Goal: Task Accomplishment & Management: Manage account settings

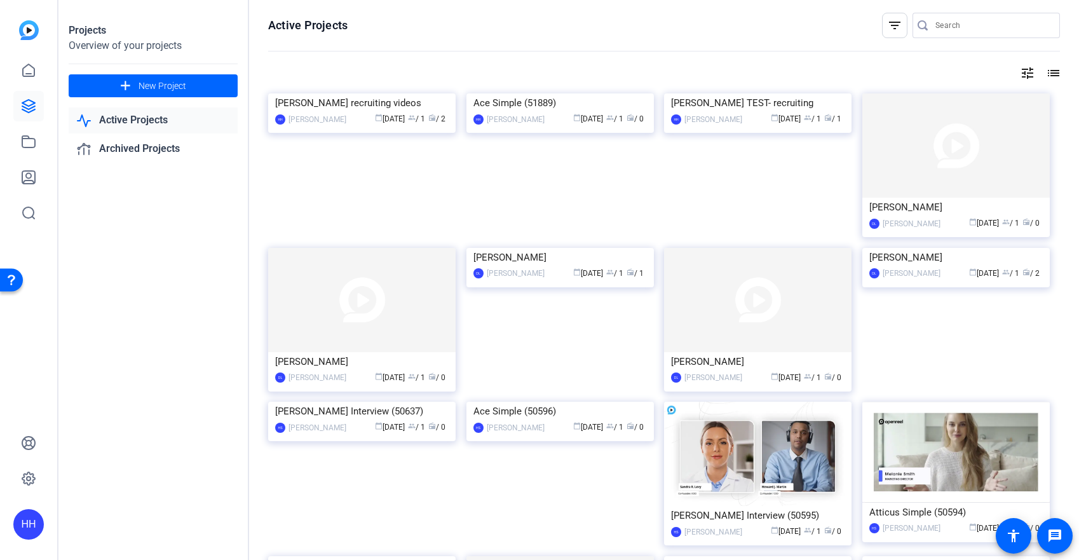
click at [402, 93] on img at bounding box center [361, 93] width 187 height 0
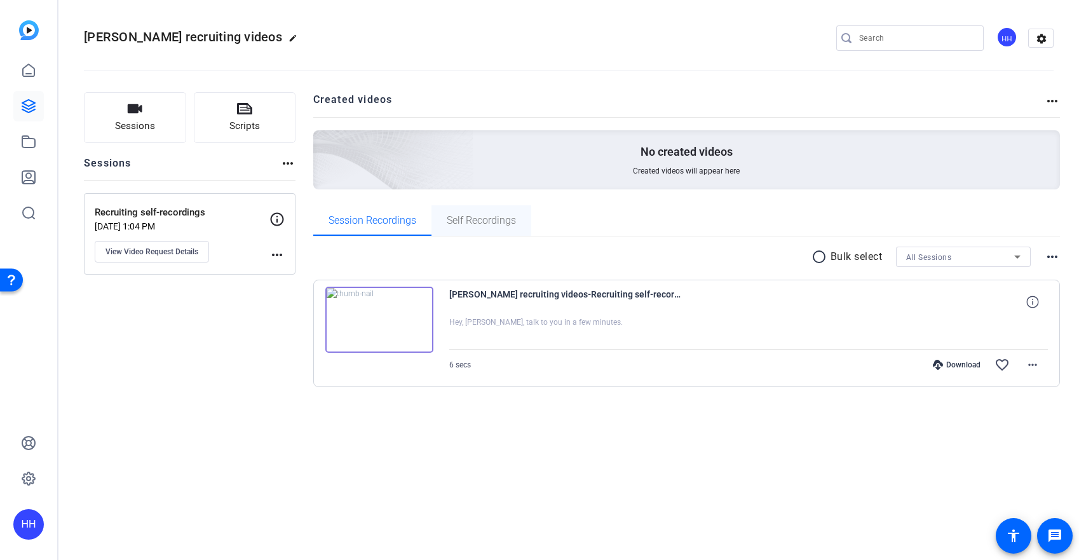
click at [476, 220] on span "Self Recordings" at bounding box center [481, 220] width 69 height 10
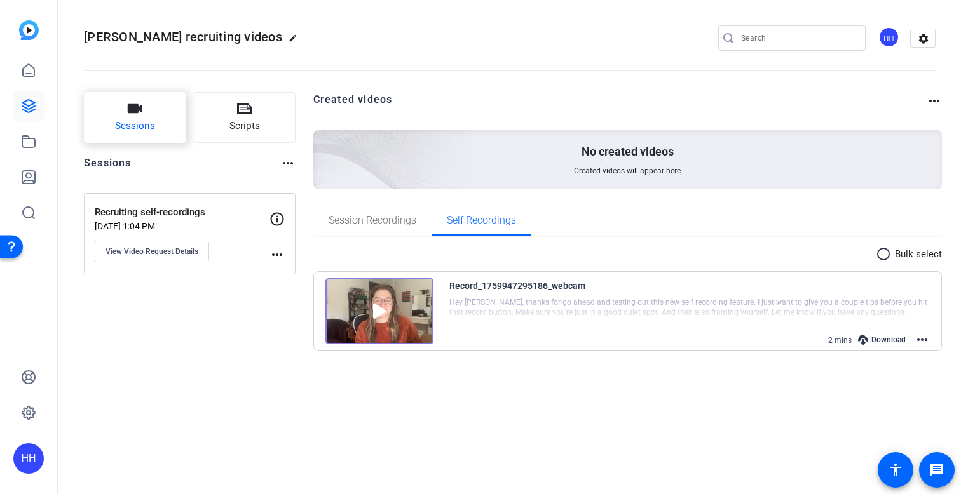
click at [175, 109] on button "Sessions" at bounding box center [135, 117] width 102 height 51
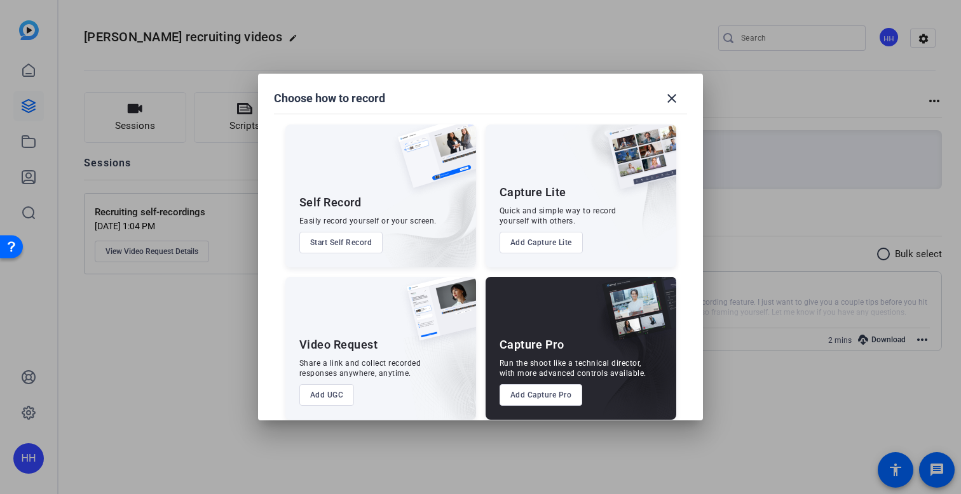
click at [348, 241] on button "Start Self Record" at bounding box center [341, 243] width 84 height 22
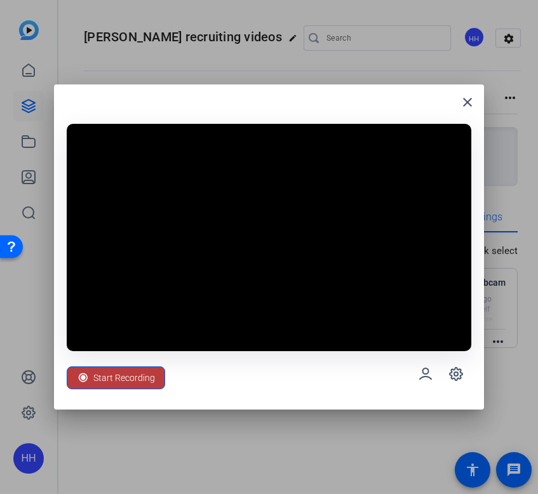
click at [116, 379] on span "Start Recording" at bounding box center [124, 378] width 62 height 24
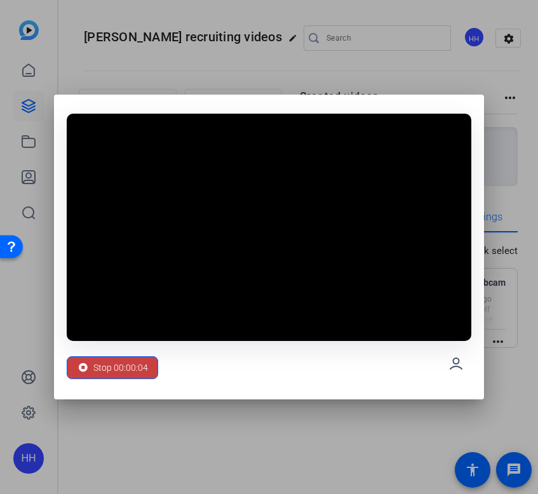
click at [113, 367] on span "Stop 00:00:04" at bounding box center [120, 368] width 55 height 24
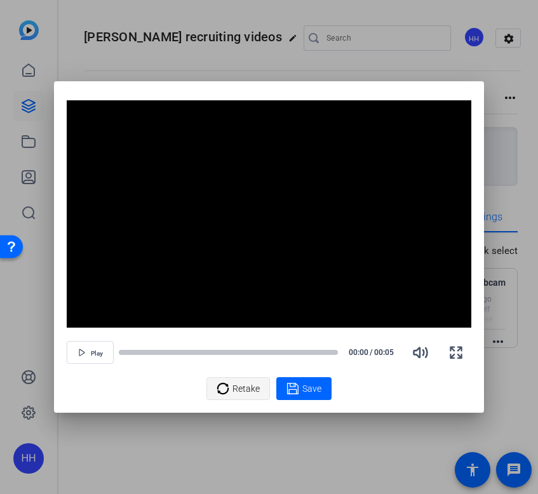
click at [240, 381] on span "Retake" at bounding box center [246, 389] width 27 height 24
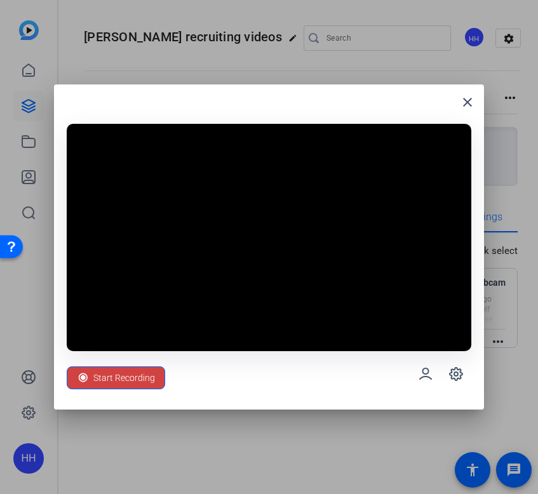
drag, startPoint x: 133, startPoint y: 380, endPoint x: 149, endPoint y: 381, distance: 15.9
click at [133, 380] on span "Start Recording" at bounding box center [124, 378] width 62 height 24
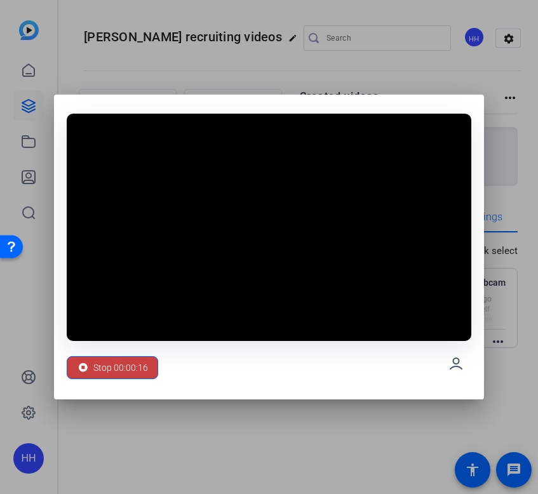
click at [122, 370] on span "Stop 00:00:16" at bounding box center [120, 368] width 55 height 24
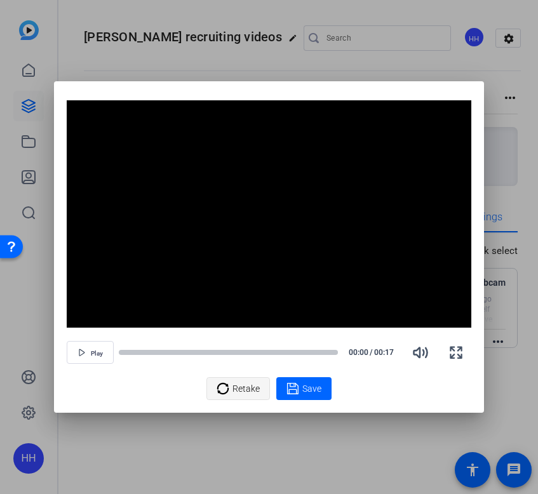
click at [248, 394] on span "Retake" at bounding box center [246, 389] width 27 height 24
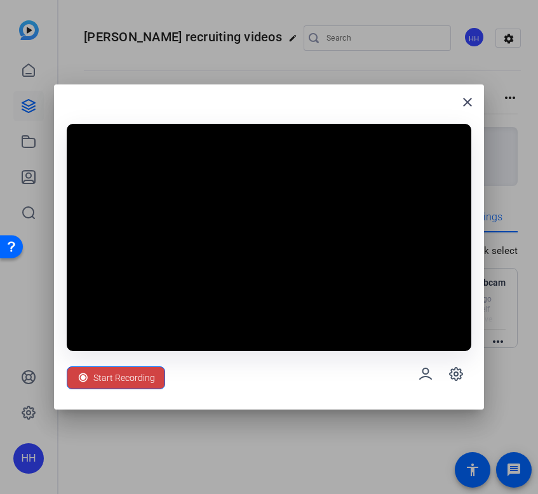
click at [149, 379] on span "Start Recording" at bounding box center [124, 378] width 62 height 24
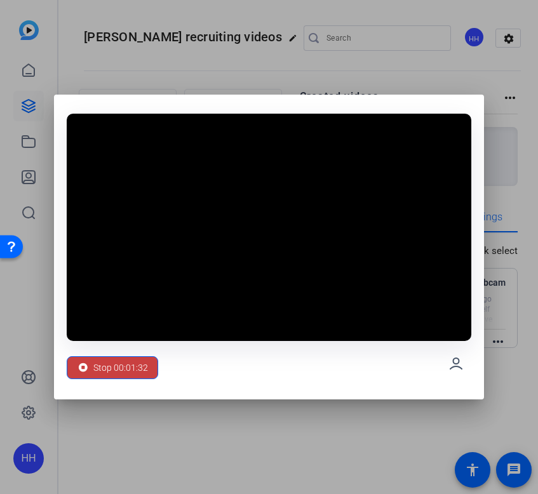
click at [137, 372] on span "Stop 00:01:32" at bounding box center [120, 368] width 55 height 24
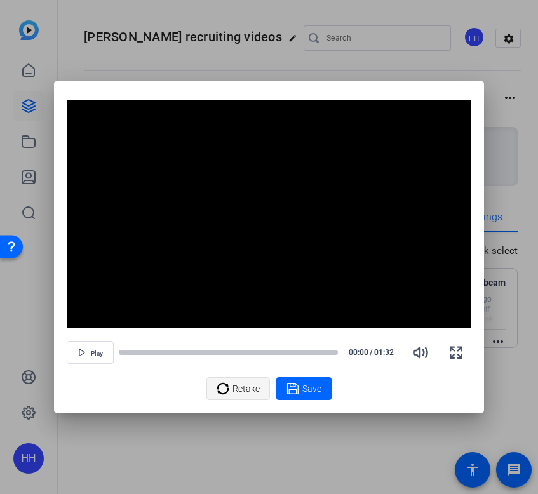
click at [248, 395] on span "Retake" at bounding box center [246, 389] width 27 height 24
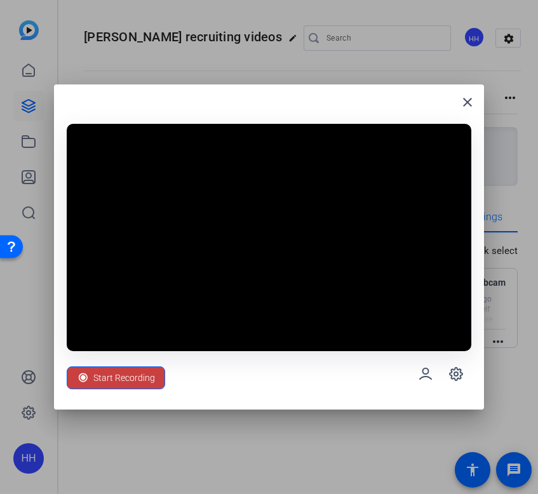
click at [145, 383] on span "Start Recording" at bounding box center [124, 378] width 62 height 24
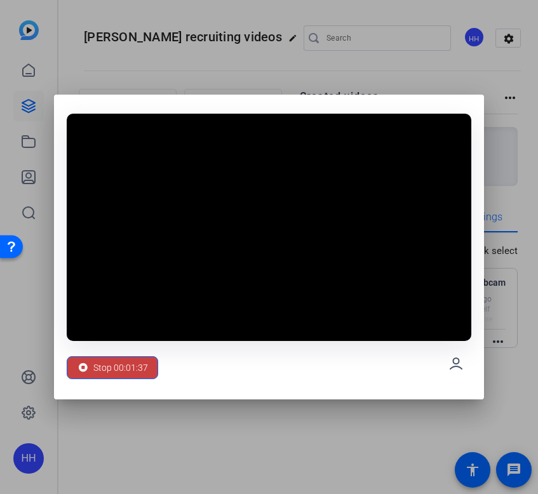
click at [125, 369] on span "Stop 00:01:37" at bounding box center [120, 368] width 55 height 24
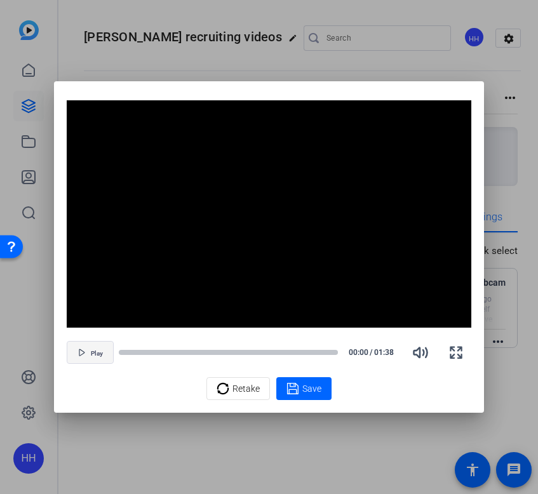
click at [97, 346] on span "button" at bounding box center [90, 352] width 46 height 30
click at [317, 391] on span "Save" at bounding box center [311, 389] width 19 height 13
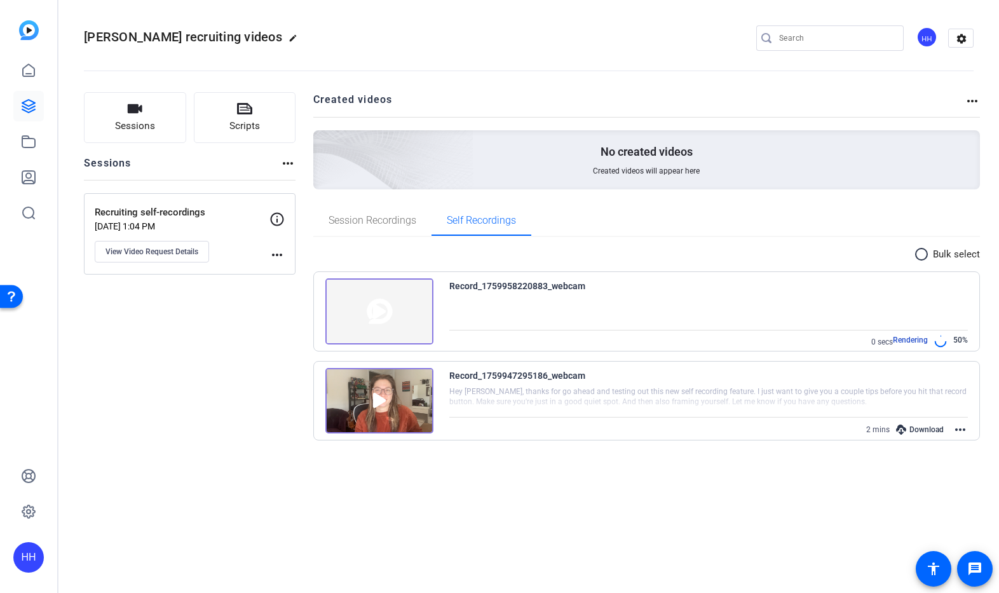
click at [229, 384] on div "Sessions Scripts Sessions more_horiz Recruiting self-recordings Oct 08, 2025 @ …" at bounding box center [190, 274] width 212 height 364
click at [764, 471] on div "Sessions Scripts Sessions more_horiz Recruiting self-recordings Oct 08, 2025 @ …" at bounding box center [528, 274] width 940 height 396
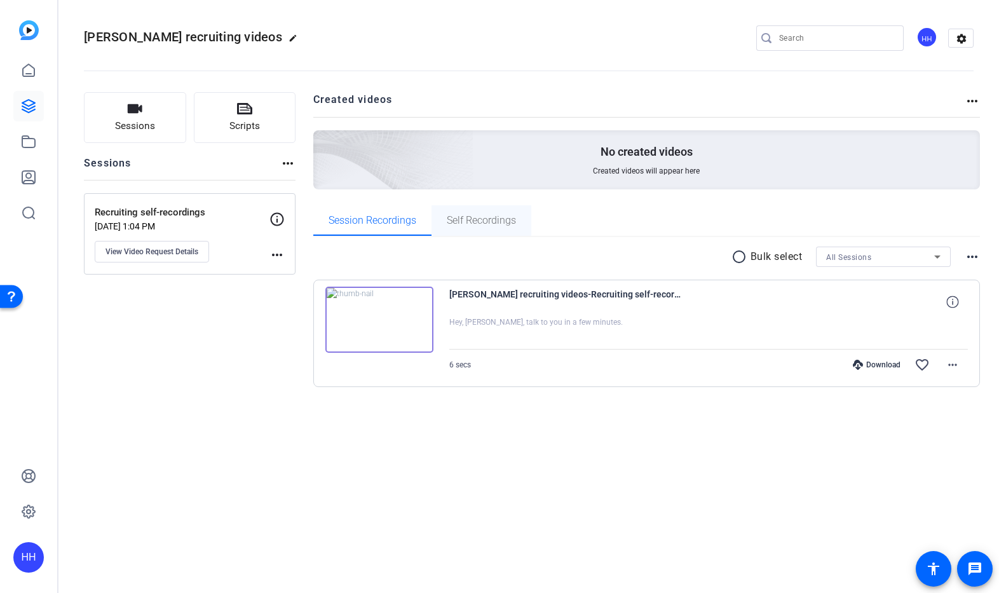
click at [490, 227] on span "Self Recordings" at bounding box center [481, 220] width 69 height 30
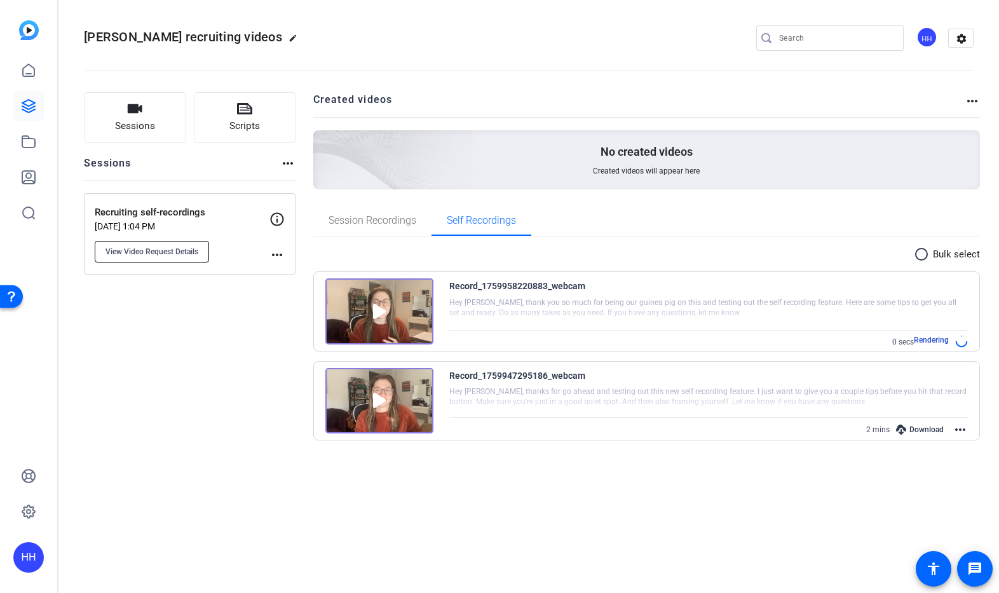
click at [183, 252] on span "View Video Request Details" at bounding box center [151, 252] width 93 height 10
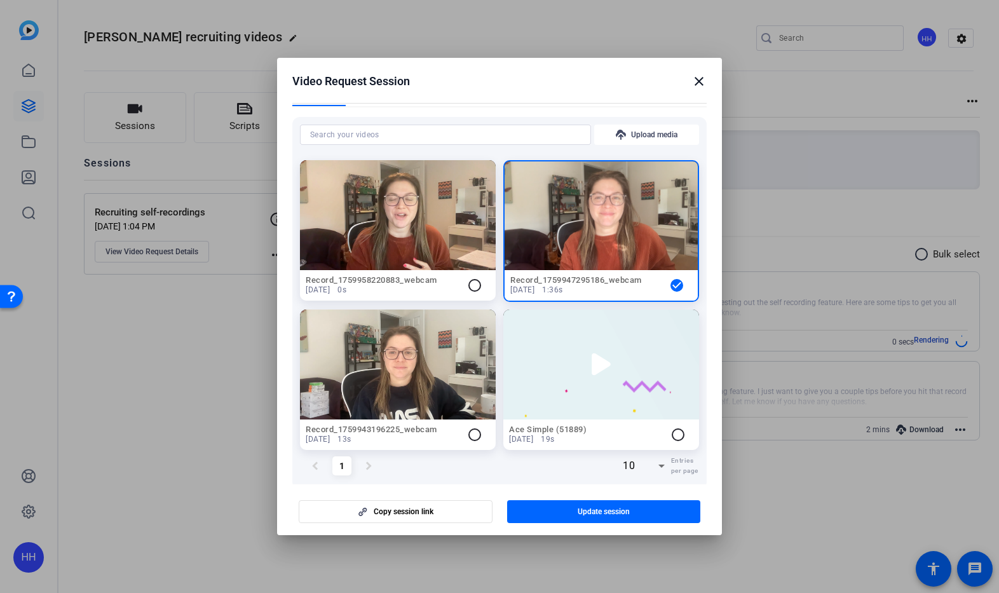
scroll to position [259, 0]
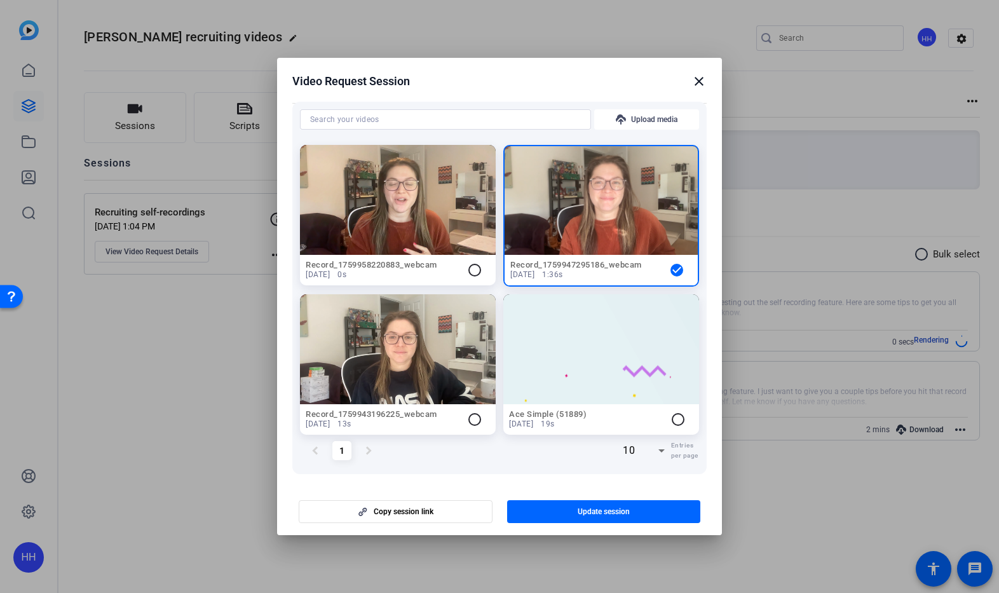
click at [478, 267] on mat-icon "radio_button_unchecked" at bounding box center [474, 269] width 15 height 15
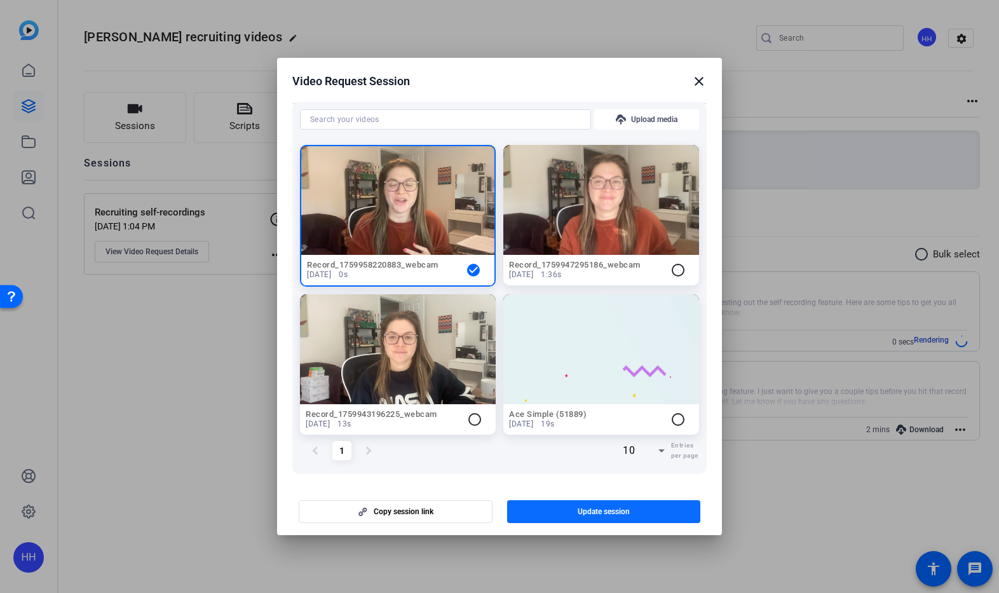
click at [574, 514] on span "button" at bounding box center [604, 511] width 194 height 30
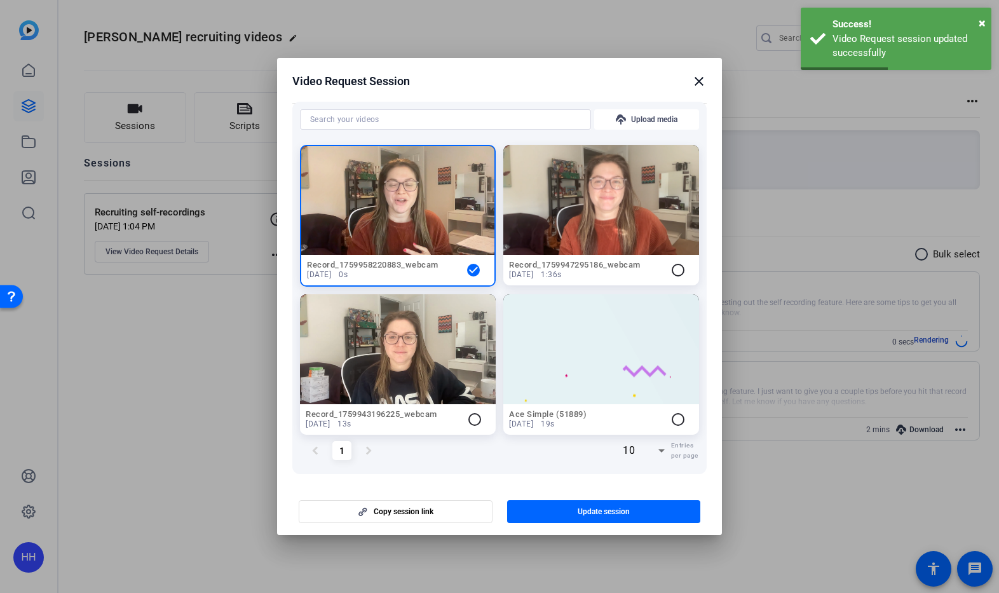
click at [703, 81] on mat-icon "close" at bounding box center [698, 81] width 15 height 15
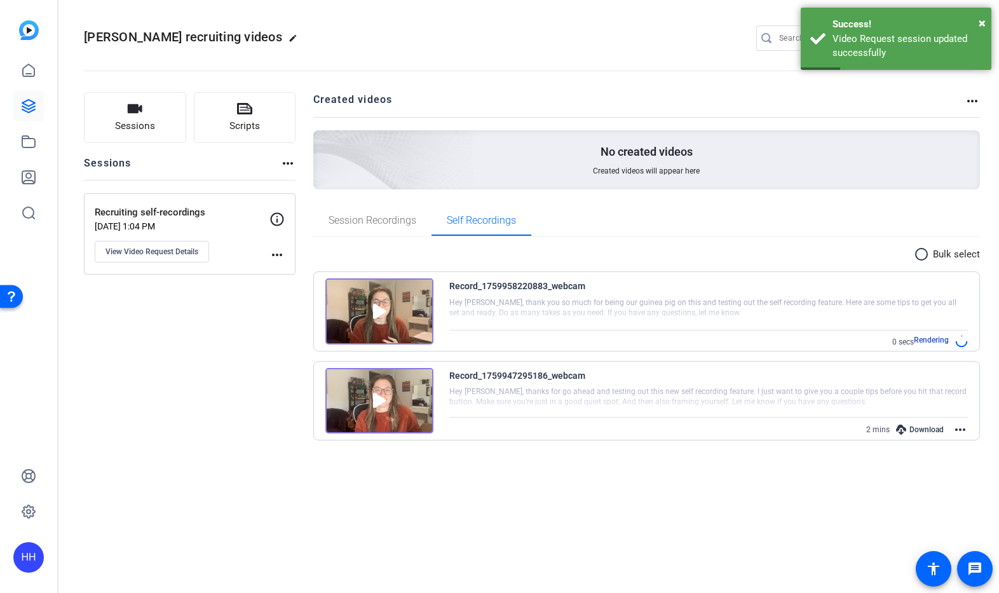
click at [274, 248] on mat-icon "more_horiz" at bounding box center [276, 254] width 15 height 15
click at [259, 311] on div at bounding box center [499, 296] width 999 height 593
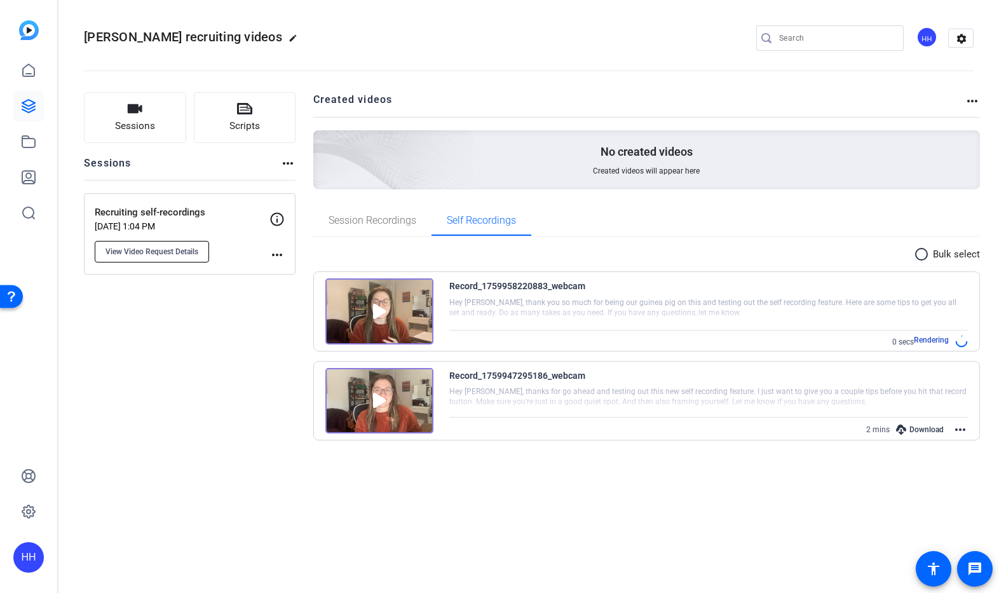
click at [185, 256] on button "View Video Request Details" at bounding box center [152, 252] width 114 height 22
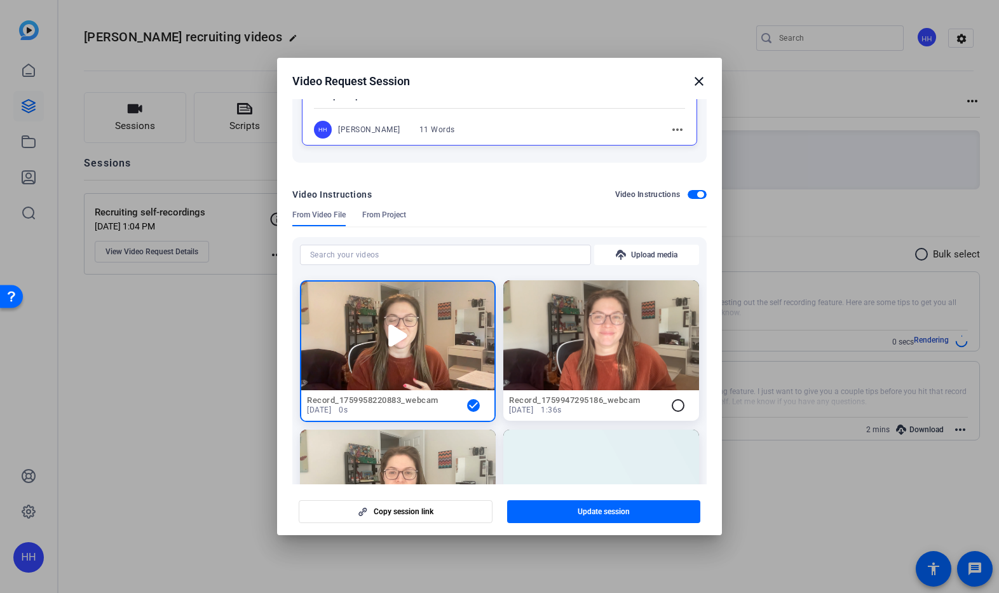
scroll to position [219, 0]
drag, startPoint x: 695, startPoint y: 87, endPoint x: 677, endPoint y: 90, distance: 18.1
click at [695, 87] on mat-icon "close" at bounding box center [698, 81] width 15 height 15
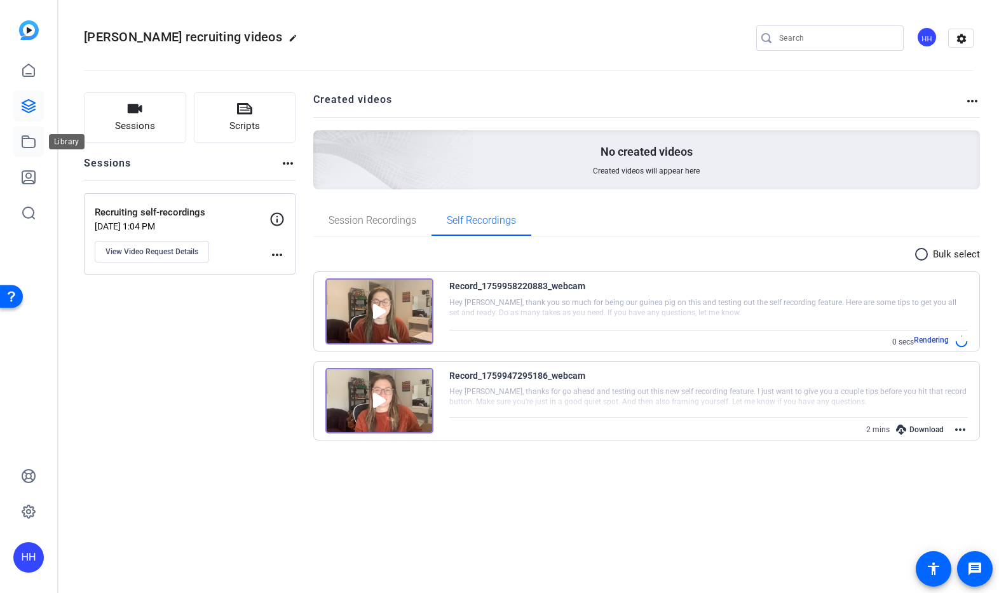
click at [30, 142] on icon at bounding box center [28, 141] width 15 height 15
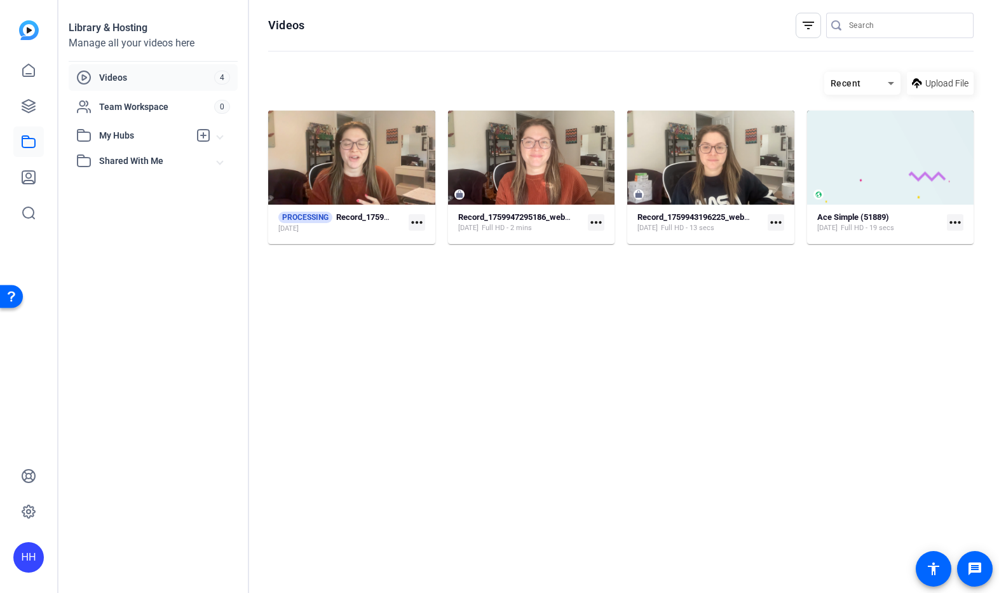
click at [415, 223] on mat-icon "more_horiz" at bounding box center [417, 222] width 17 height 17
click at [591, 222] on div at bounding box center [499, 296] width 999 height 593
click at [594, 219] on mat-icon "more_horiz" at bounding box center [596, 222] width 17 height 17
click at [594, 219] on div at bounding box center [499, 296] width 999 height 593
click at [411, 222] on mat-icon "more_horiz" at bounding box center [417, 222] width 17 height 17
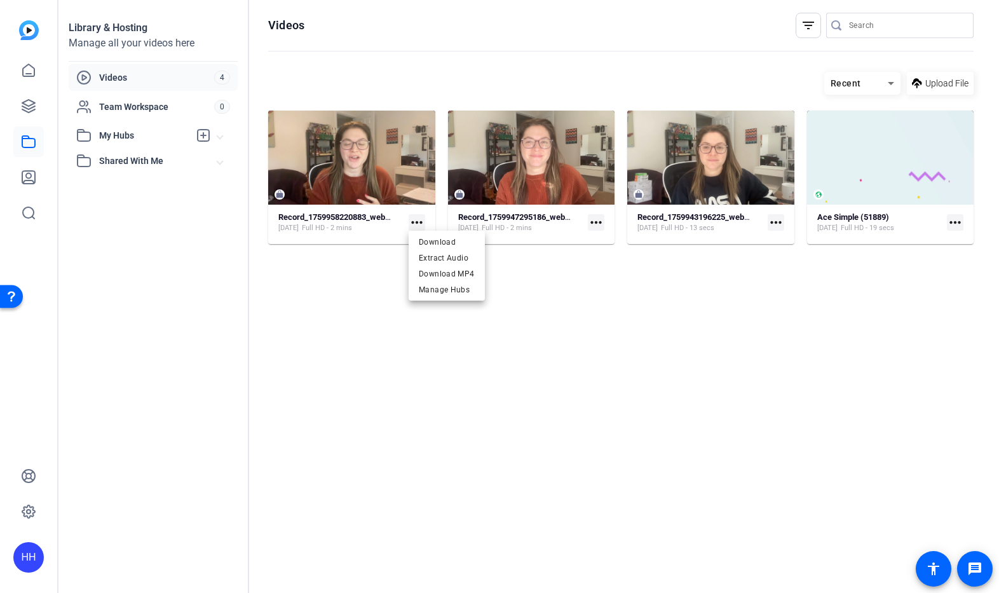
click at [382, 220] on div at bounding box center [499, 296] width 999 height 593
click at [341, 213] on strong "Record_1759958220883_webcam" at bounding box center [339, 217] width 123 height 10
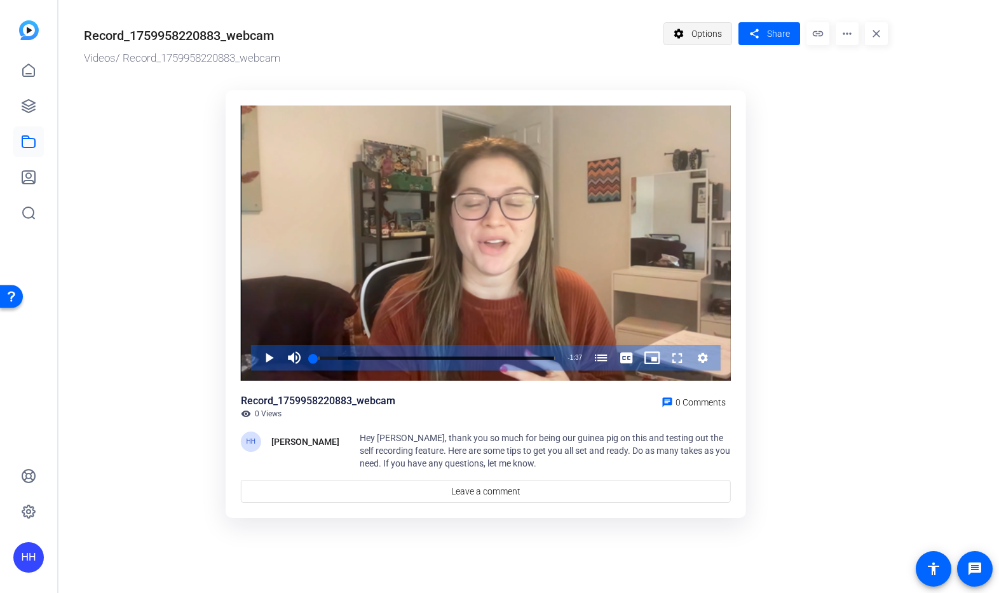
click at [692, 32] on span "Options" at bounding box center [706, 34] width 30 height 24
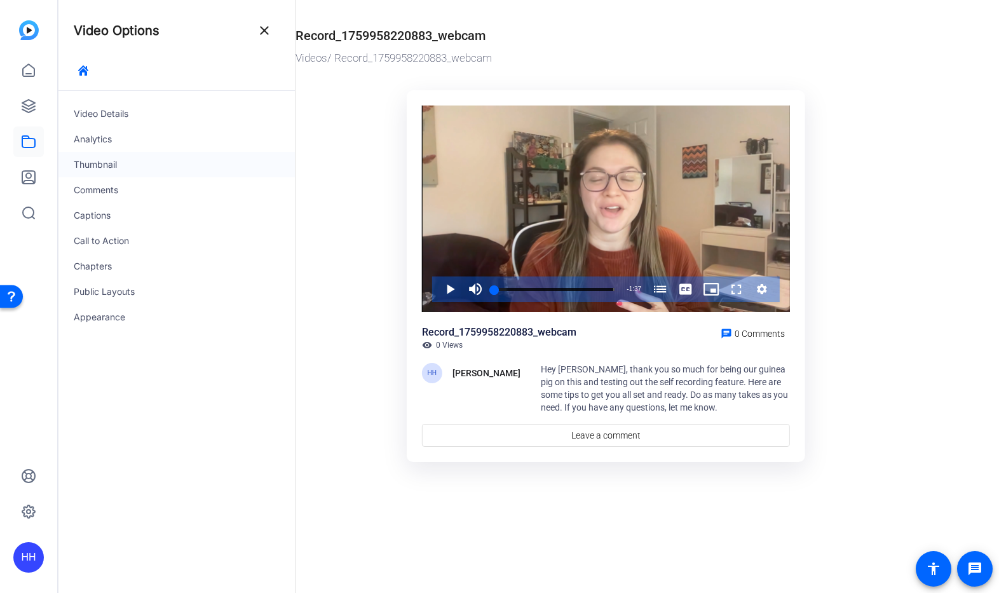
click at [109, 164] on div "Thumbnail" at bounding box center [176, 164] width 236 height 25
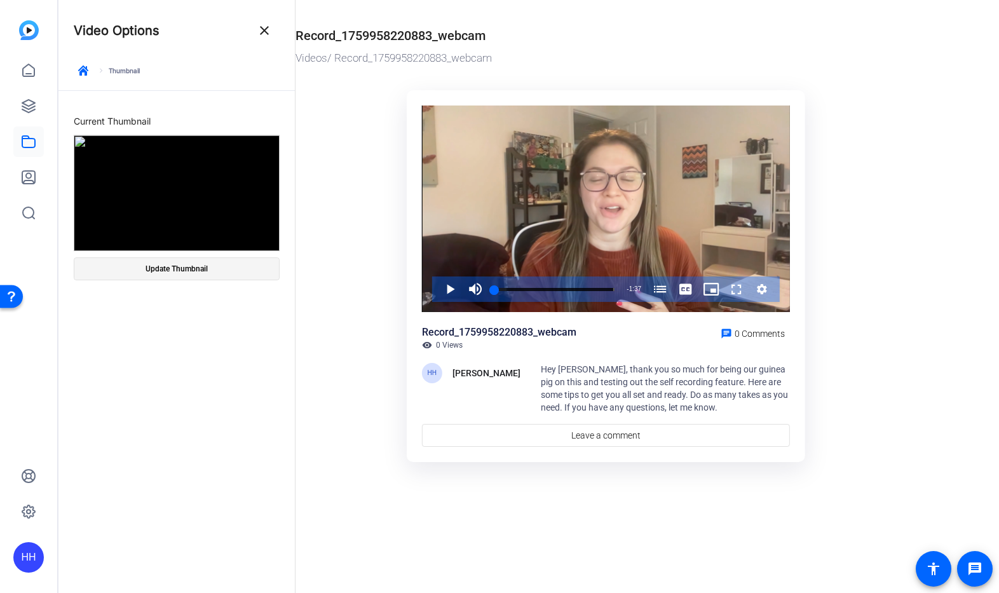
click at [176, 269] on span "Update Thumbnail" at bounding box center [177, 269] width 62 height 10
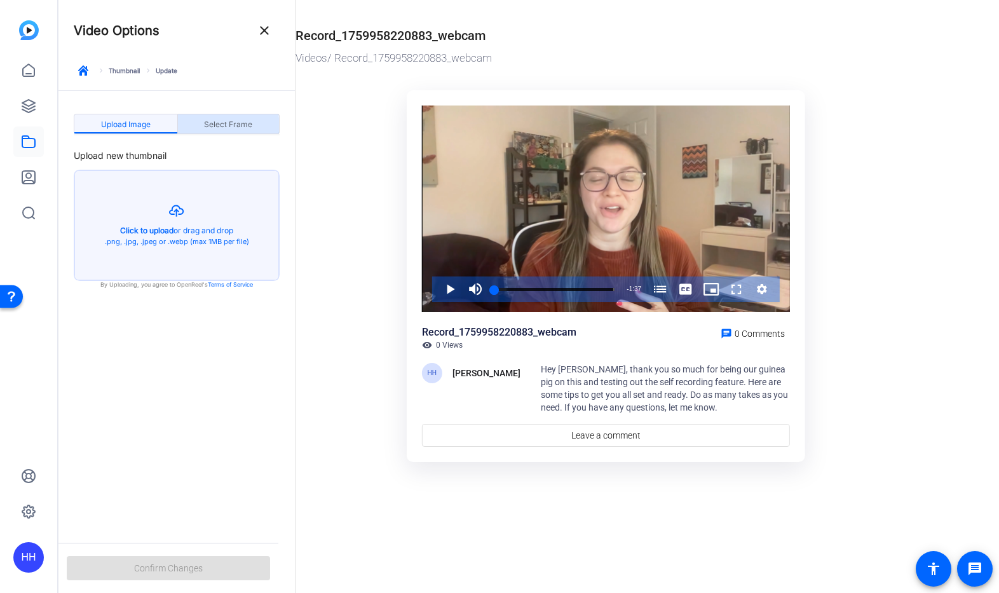
click at [222, 127] on span "Select Frame" at bounding box center [228, 125] width 48 height 8
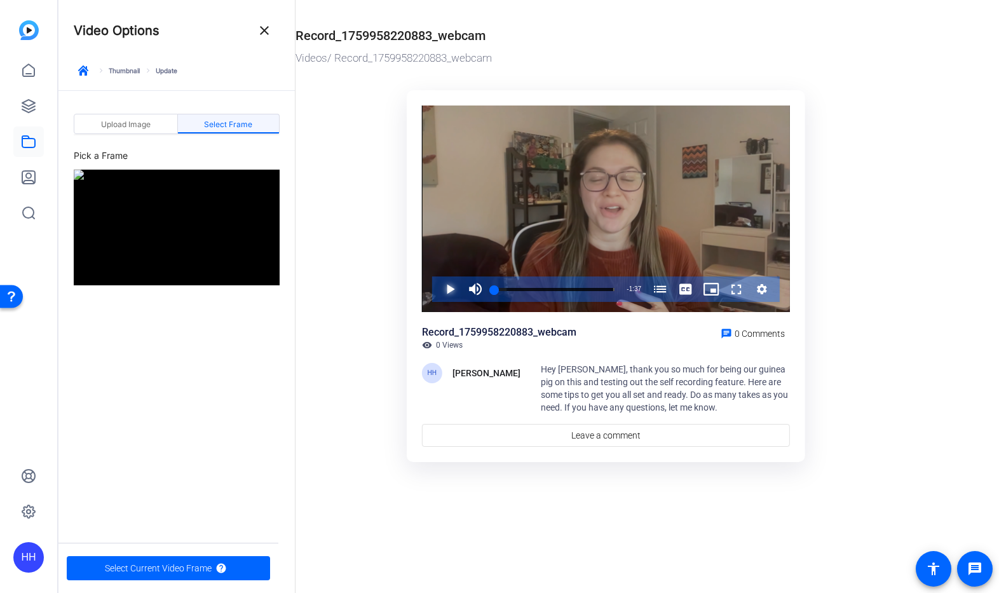
click at [437, 294] on span "Video Player" at bounding box center [437, 288] width 0 height 25
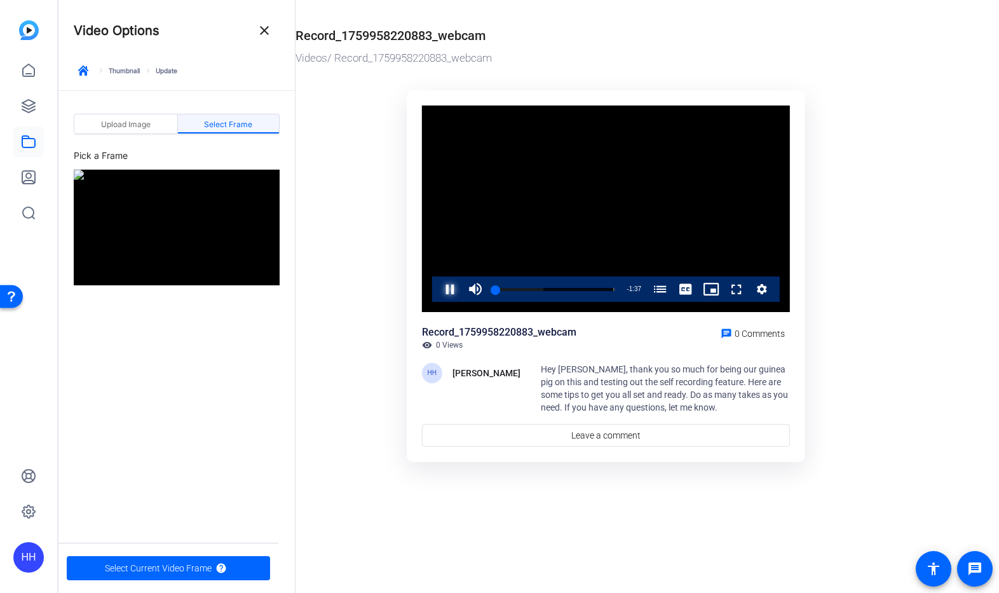
click at [437, 290] on span "Video Player" at bounding box center [437, 288] width 0 height 25
click at [208, 570] on span "Select Current Video Frame" at bounding box center [158, 568] width 107 height 24
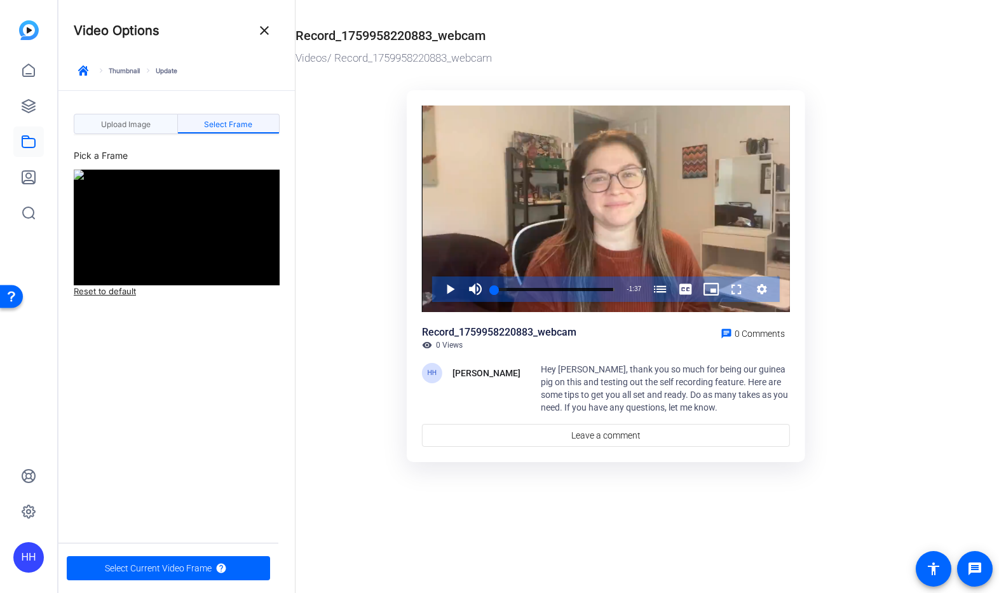
click at [132, 128] on span "Upload Image" at bounding box center [126, 125] width 50 height 8
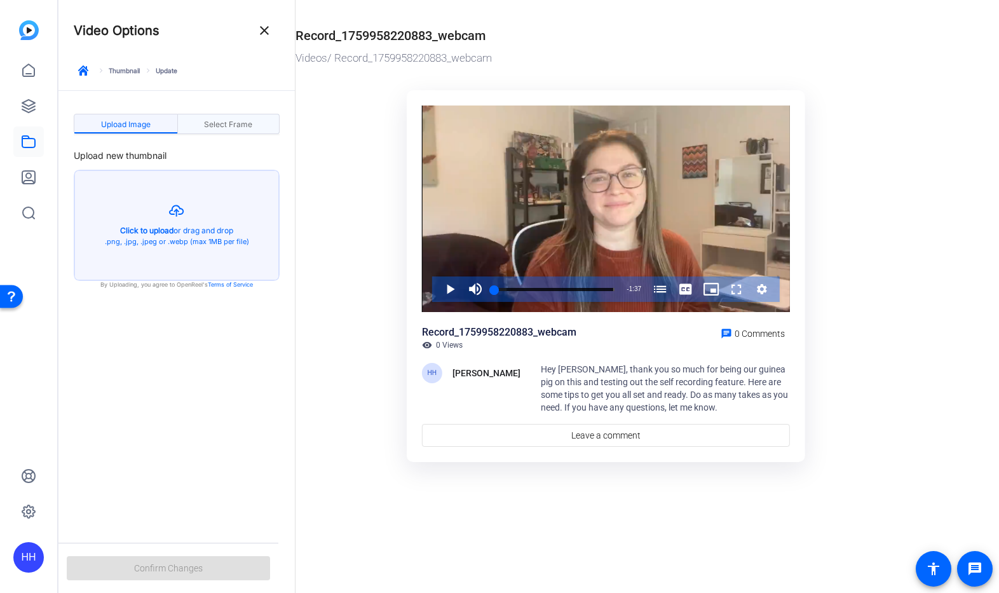
click at [232, 121] on span "Select Frame" at bounding box center [228, 125] width 48 height 8
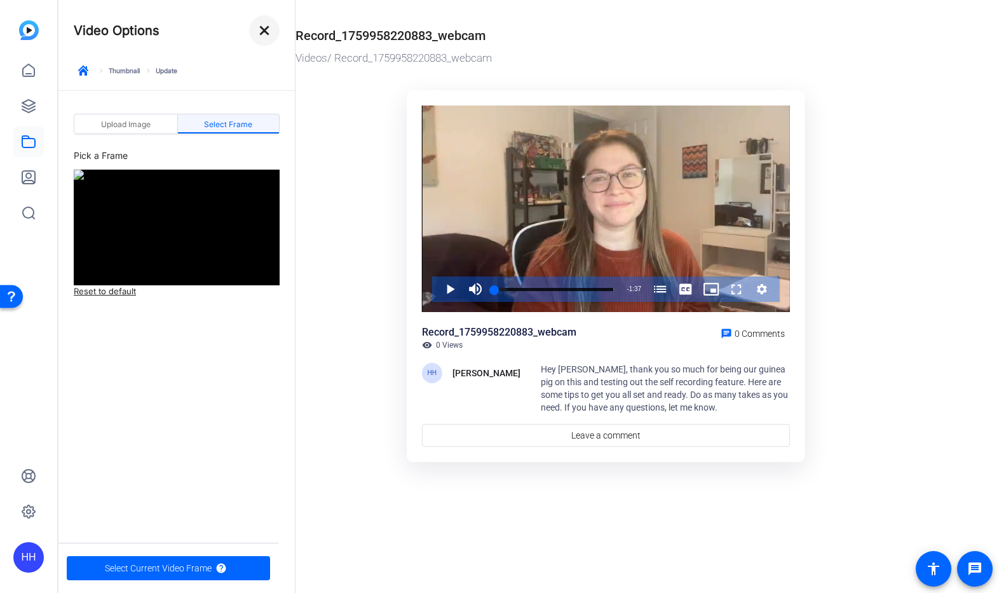
click at [264, 25] on mat-icon "close" at bounding box center [264, 30] width 15 height 15
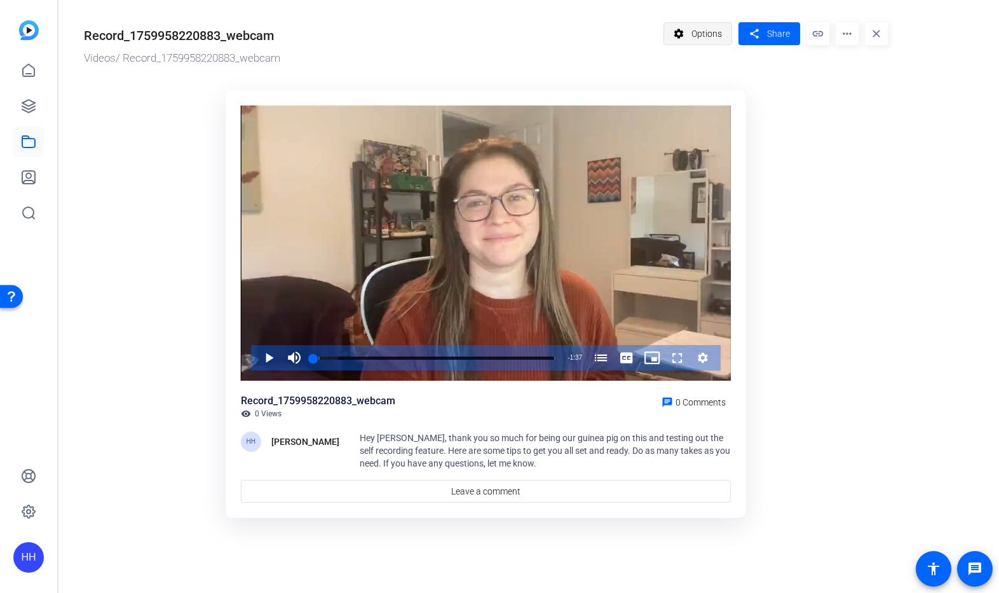
click at [705, 40] on span "Options" at bounding box center [706, 34] width 30 height 24
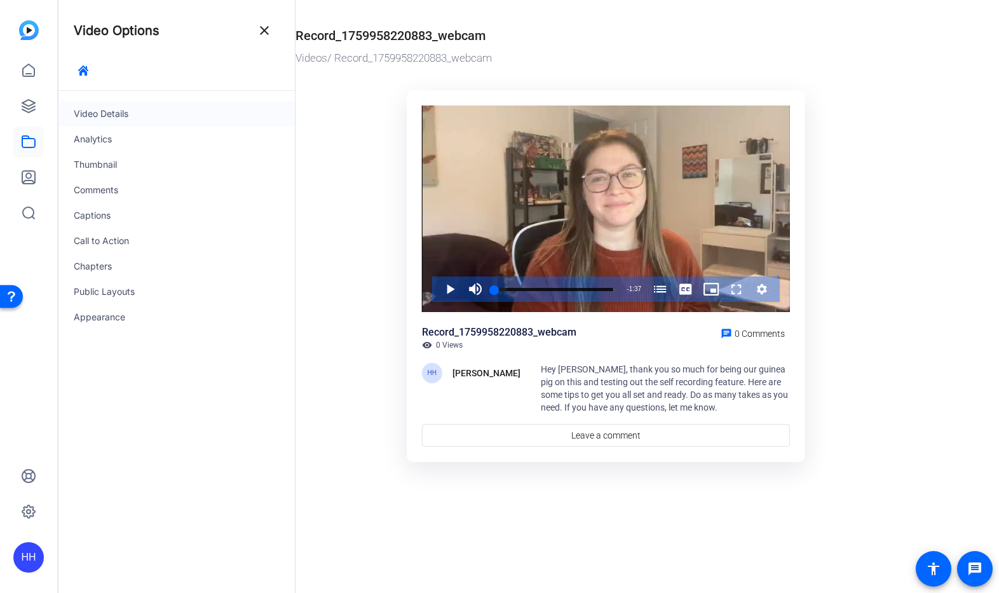
click at [121, 115] on div "Video Details" at bounding box center [176, 113] width 236 height 25
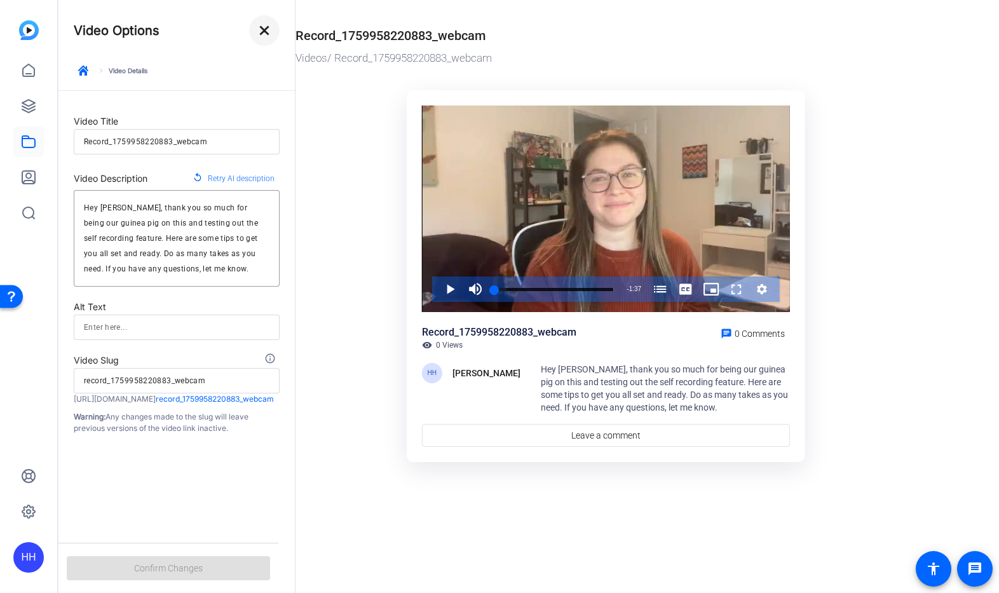
click at [257, 29] on mat-icon "close" at bounding box center [264, 30] width 15 height 15
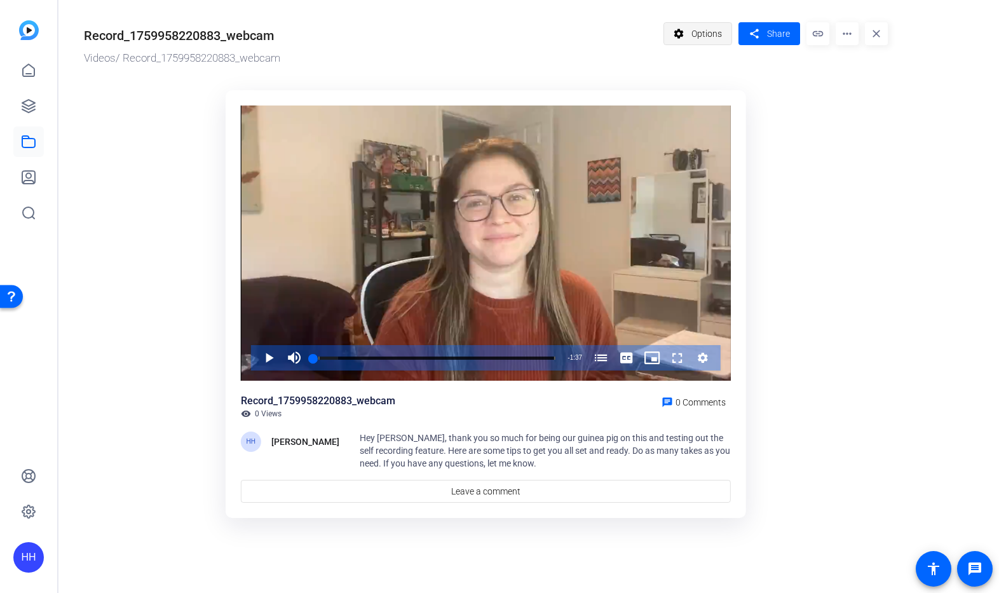
click at [684, 36] on mat-icon "settings" at bounding box center [679, 34] width 16 height 24
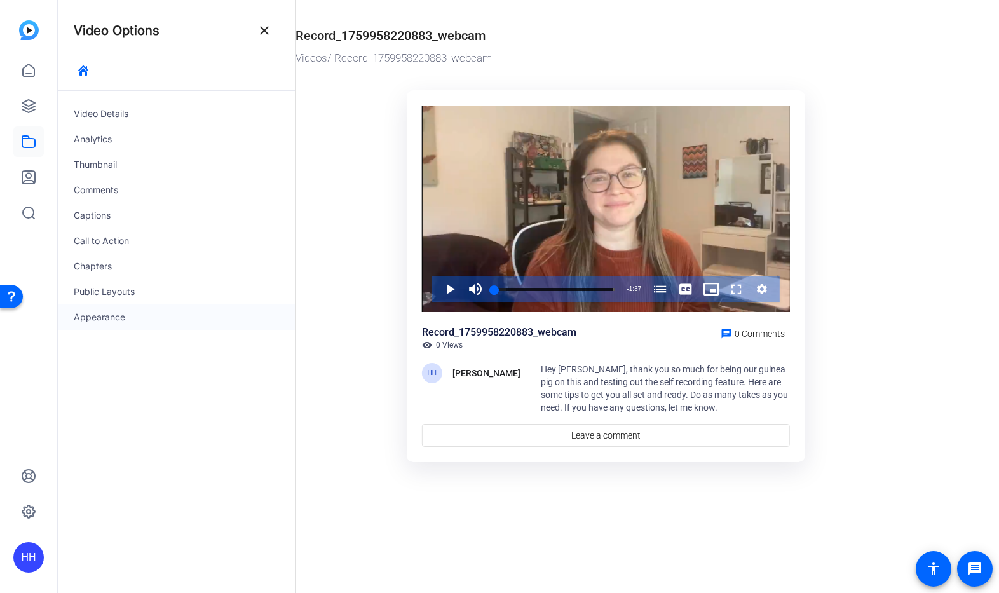
click at [116, 316] on div "Appearance" at bounding box center [176, 316] width 236 height 25
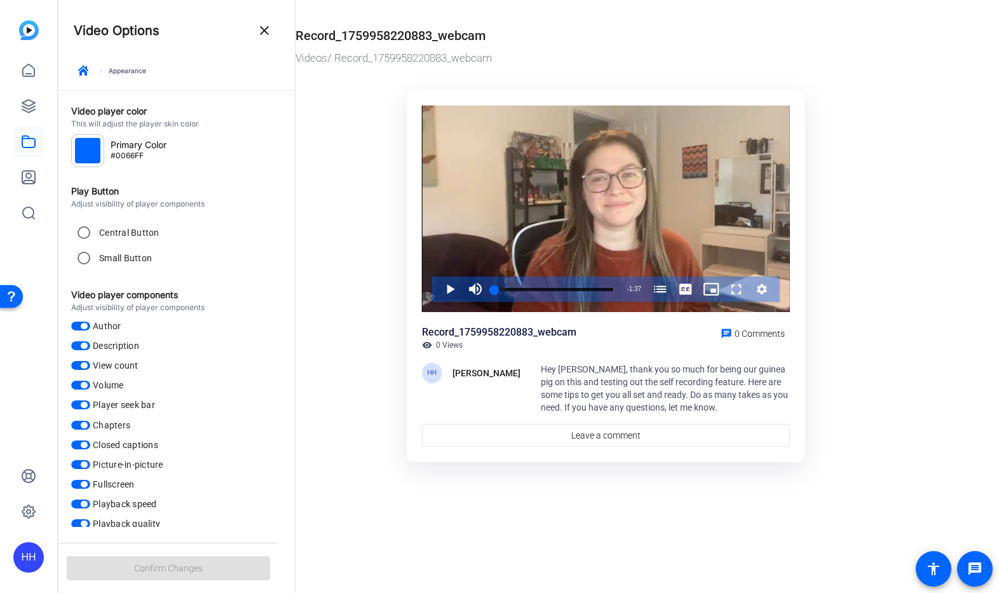
click at [102, 154] on div "#0066FF" at bounding box center [87, 150] width 33 height 33
drag, startPoint x: 124, startPoint y: 145, endPoint x: 78, endPoint y: 147, distance: 46.4
click at [124, 145] on div "Primary Color" at bounding box center [138, 145] width 62 height 13
click at [78, 147] on div at bounding box center [87, 150] width 25 height 25
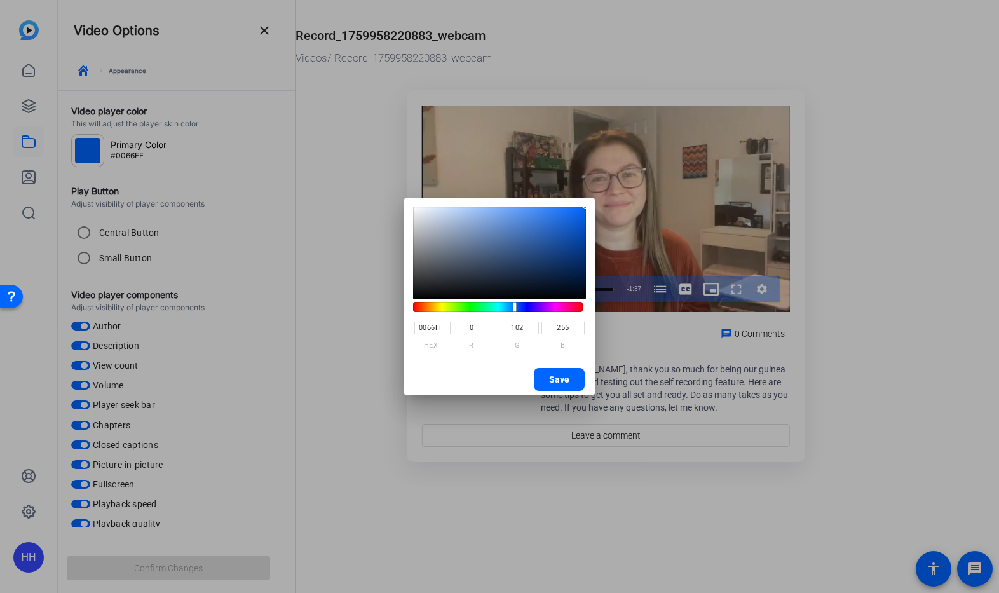
type input "FF2800"
type input "255"
type input "40"
type input "0"
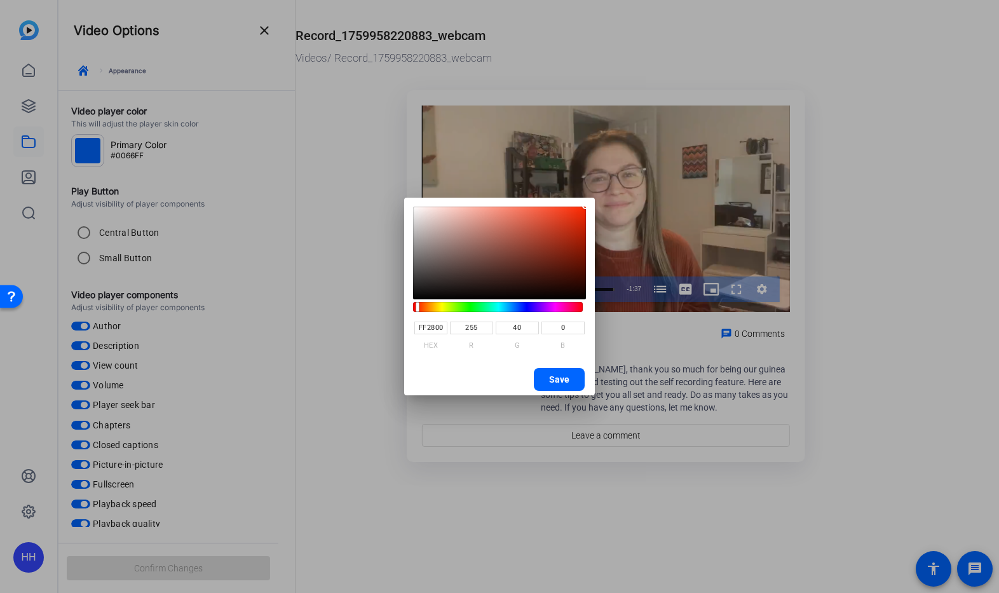
click at [417, 309] on hue-component at bounding box center [498, 307] width 170 height 10
type input "F12D09"
type input "241"
type input "45"
type input "9"
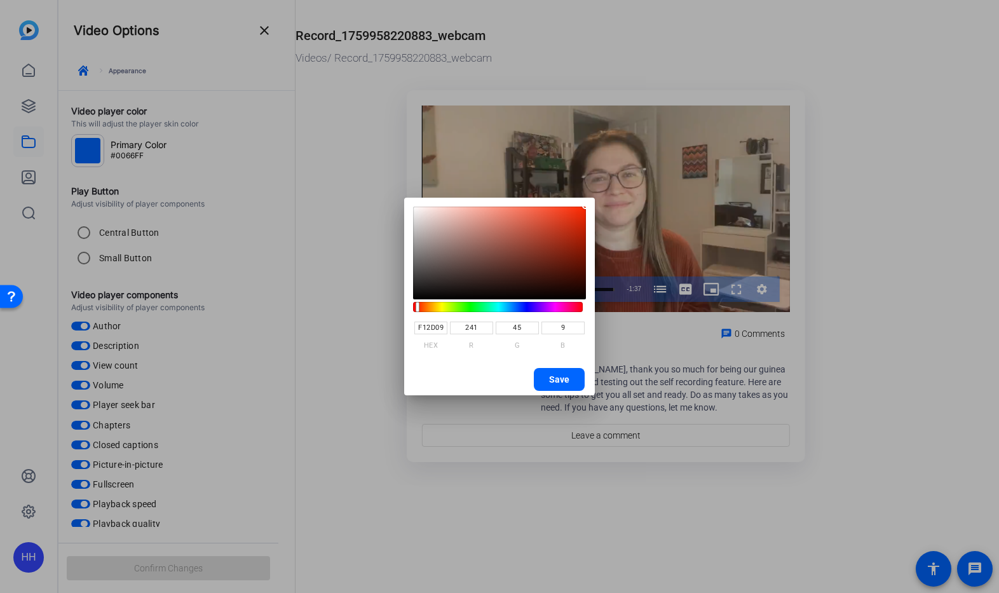
type input "F12D08"
type input "8"
type input "EF2C08"
type input "239"
type input "44"
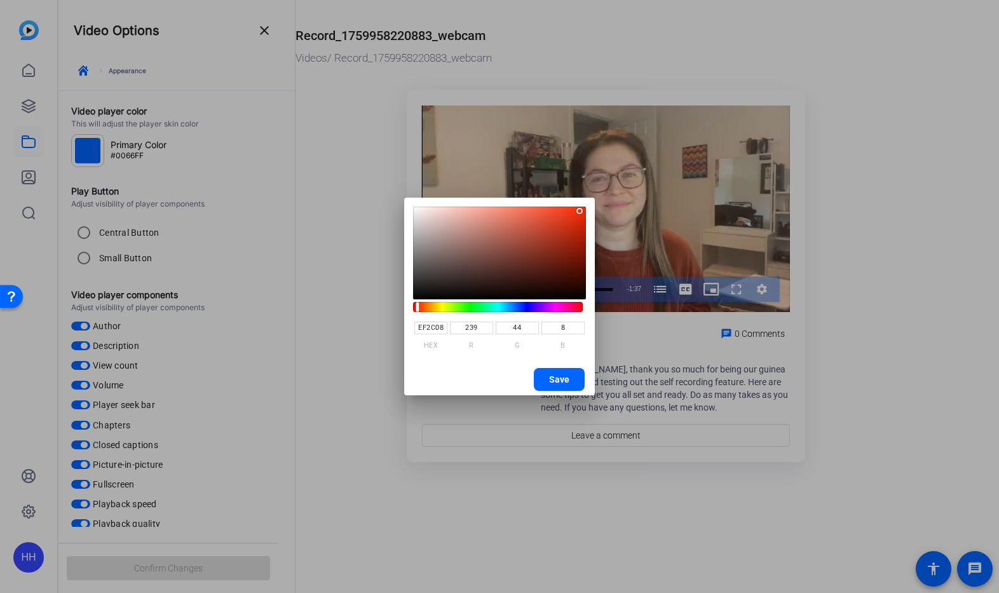
type input "EE2C08"
type input "238"
type input "EE2B07"
type input "43"
type input "7"
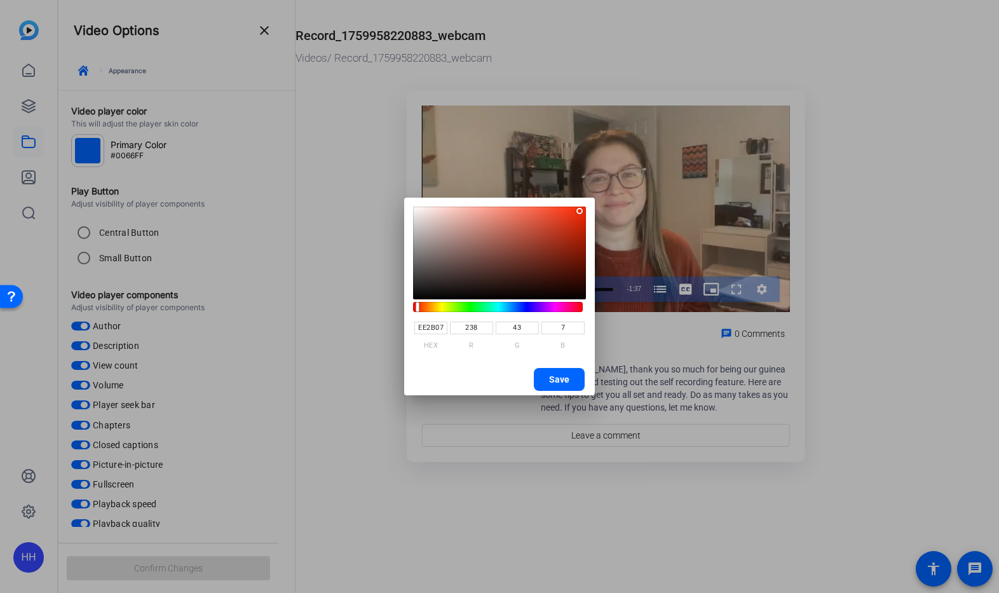
type input "EC2B07"
type input "236"
click at [581, 213] on saturation-component at bounding box center [499, 253] width 173 height 93
type input "E72906"
type input "231"
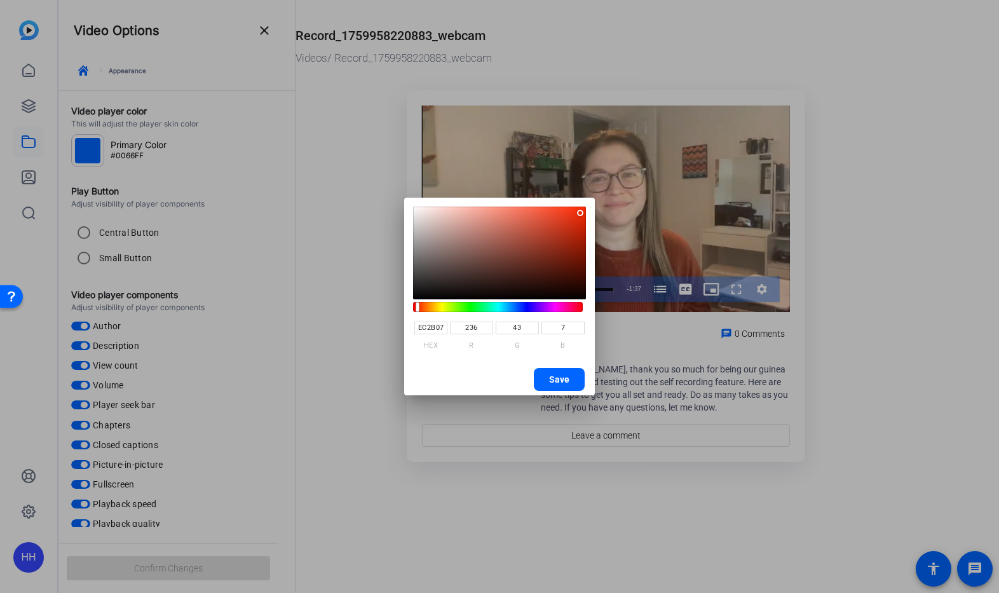
type input "41"
type input "6"
type input "E52906"
type input "229"
type input "E32906"
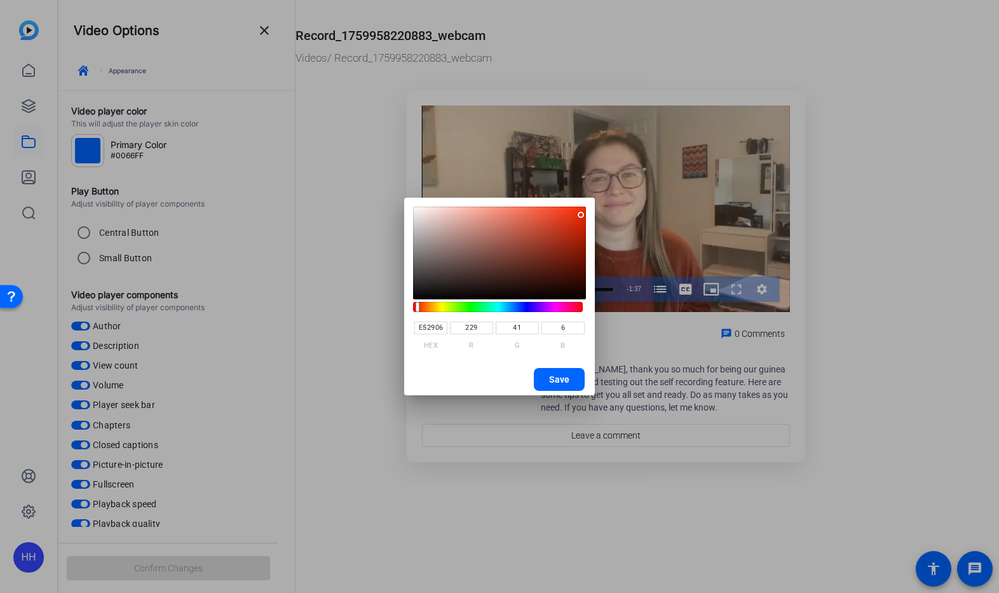
type input "227"
type input "E02806"
type input "224"
type input "40"
type input "DE2806"
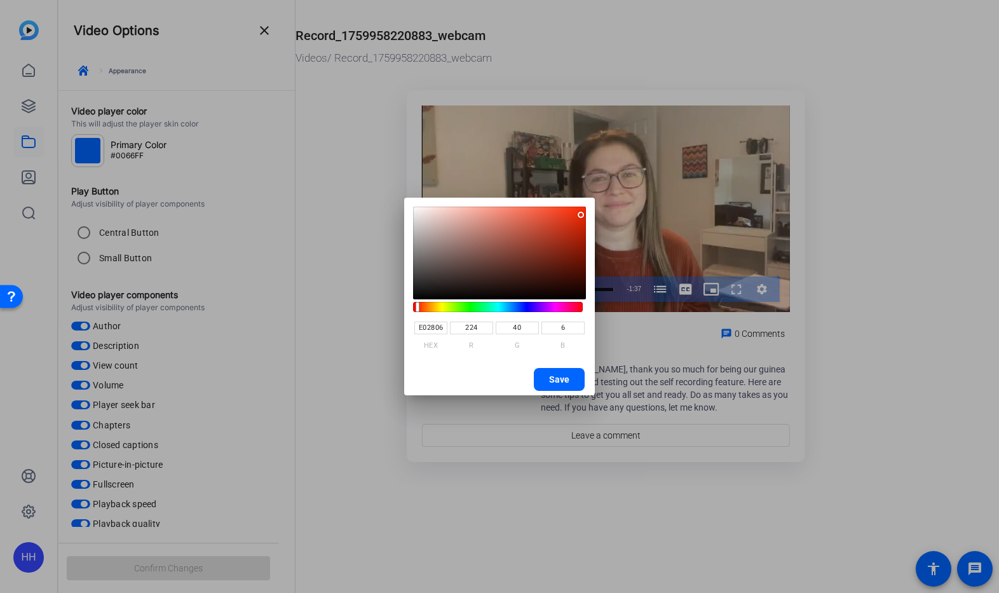
type input "222"
type input "DC2706"
type input "220"
type input "39"
type input "DA2706"
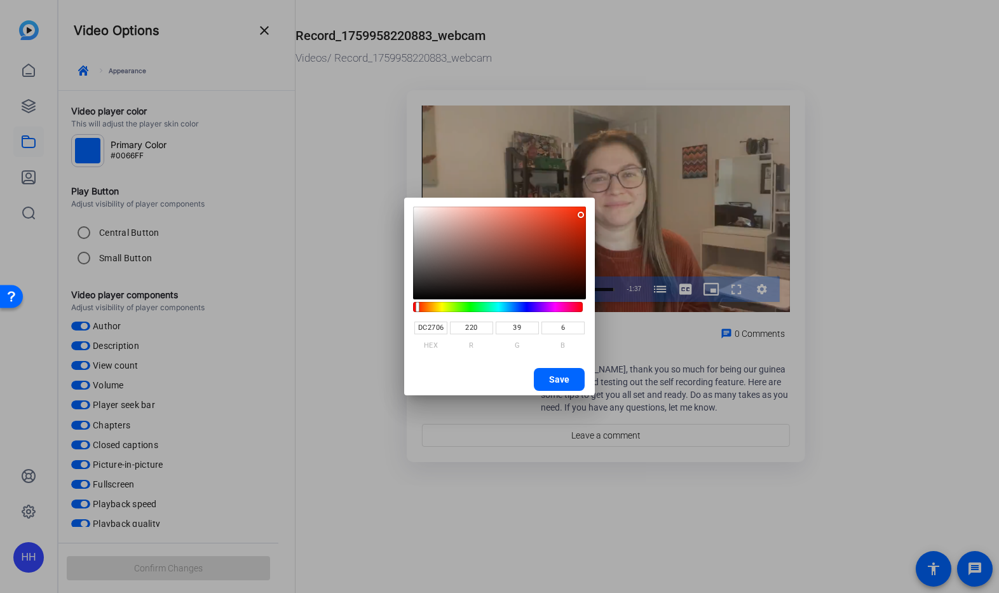
type input "218"
type input "D92706"
type input "217"
type input "D72606"
type input "215"
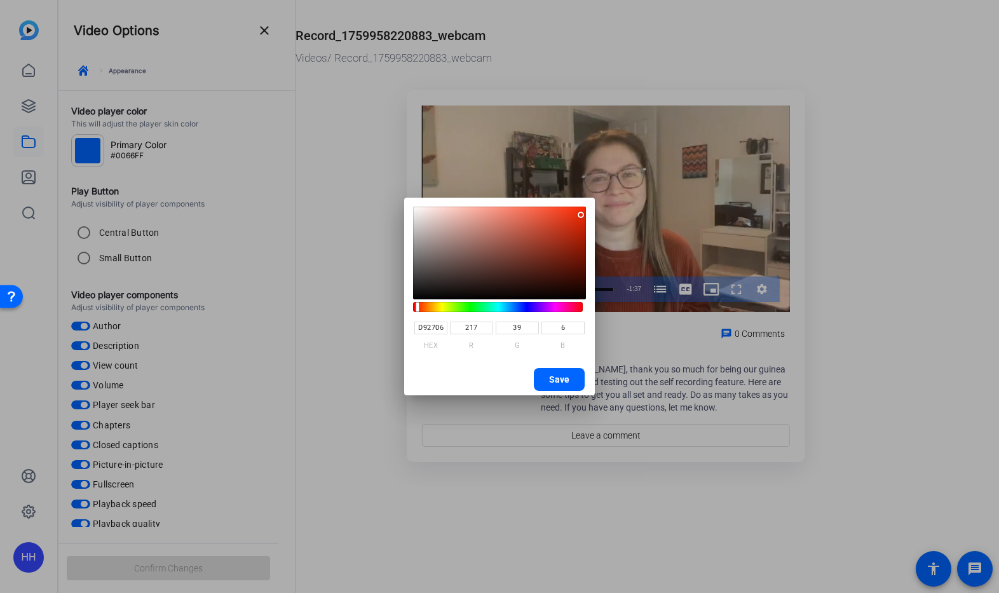
type input "38"
type input "D52605"
type input "213"
type input "5"
type input "D32606"
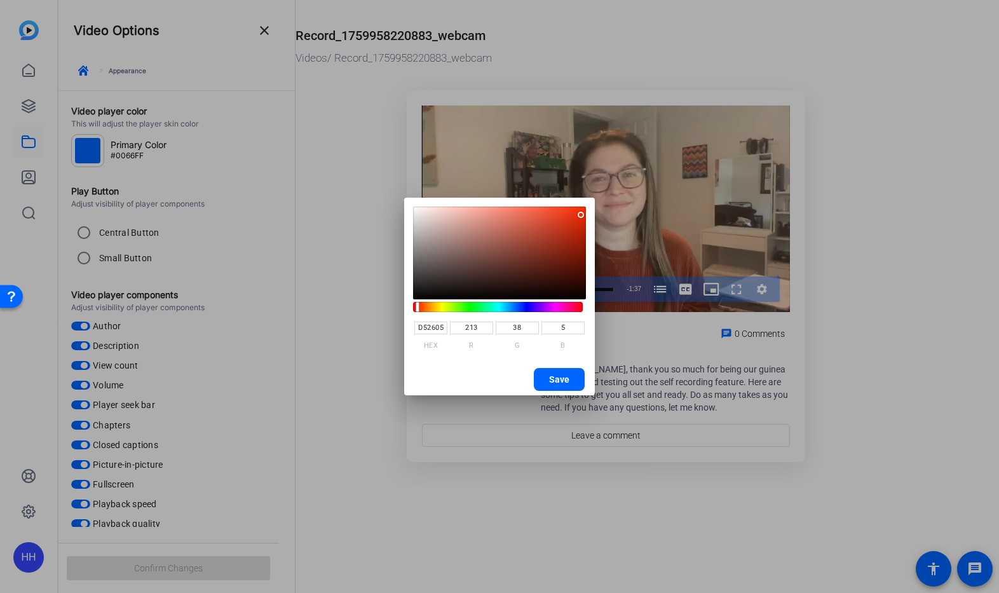
type input "211"
type input "6"
drag, startPoint x: 581, startPoint y: 216, endPoint x: 580, endPoint y: 224, distance: 8.4
click at [581, 223] on saturation-component at bounding box center [499, 253] width 173 height 93
type input "D22606"
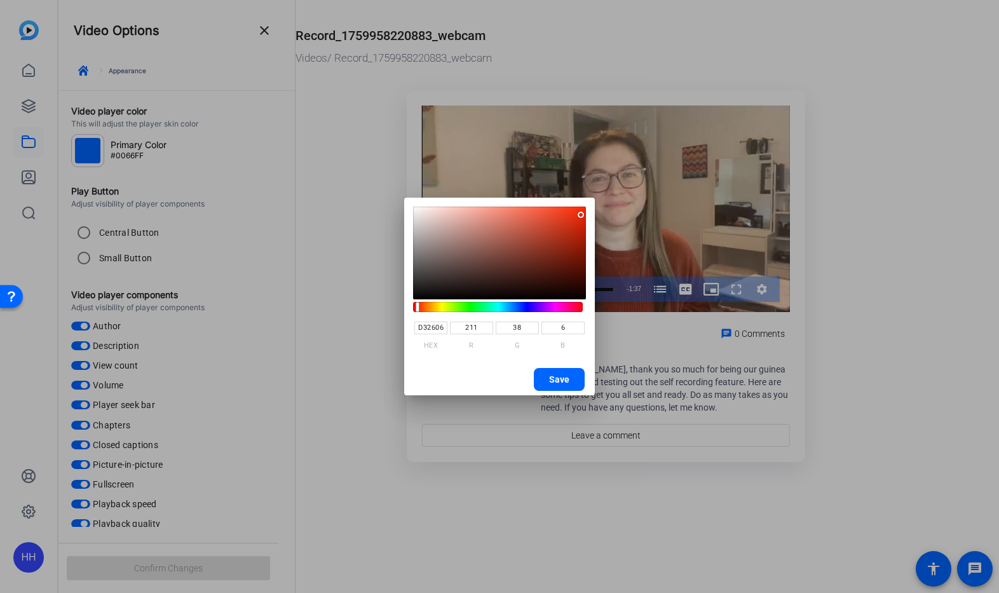
type input "210"
click at [574, 374] on span "button" at bounding box center [559, 379] width 51 height 30
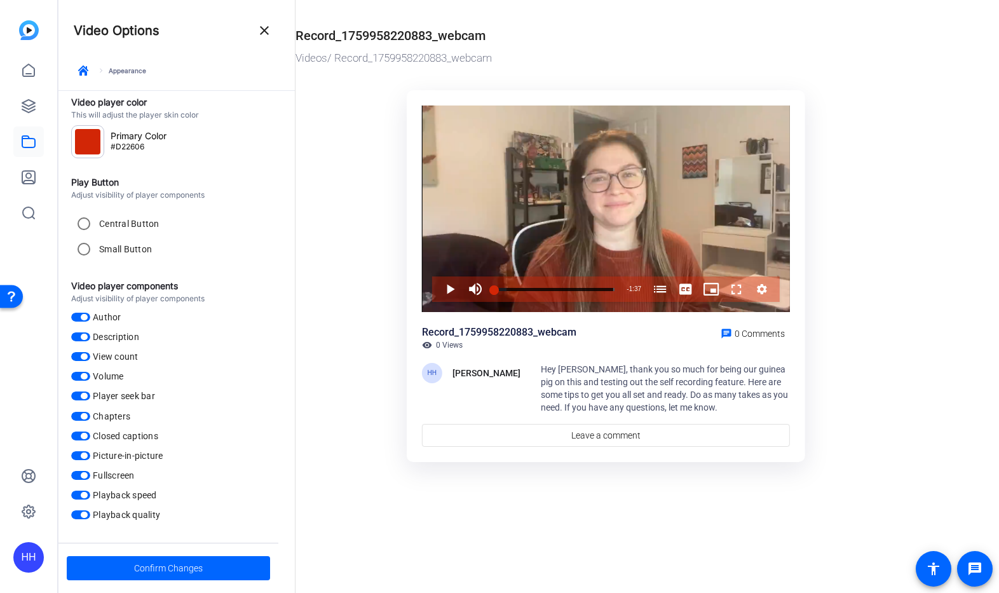
scroll to position [12, 0]
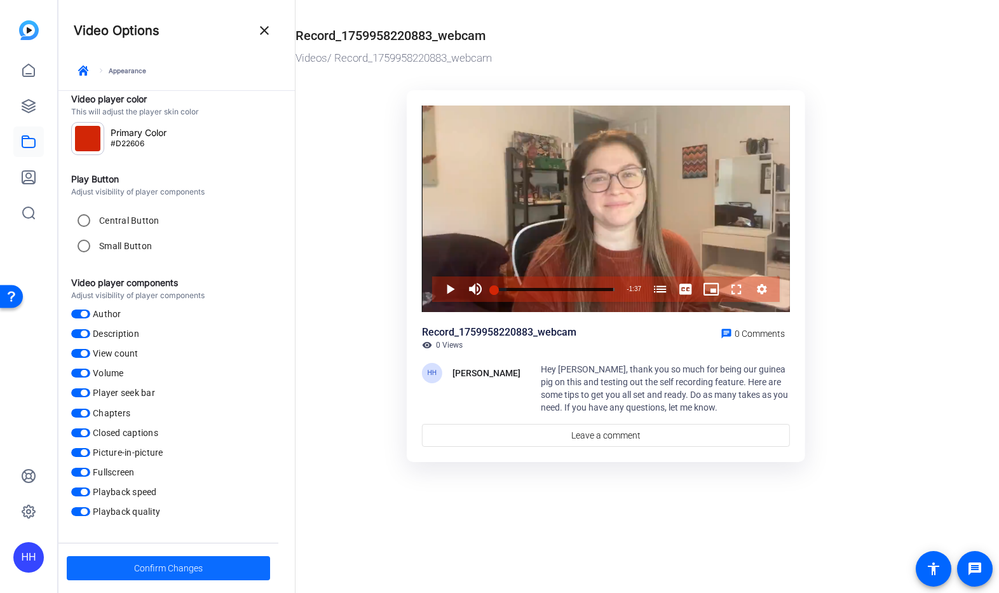
click at [166, 573] on span "Confirm Changes" at bounding box center [168, 568] width 69 height 24
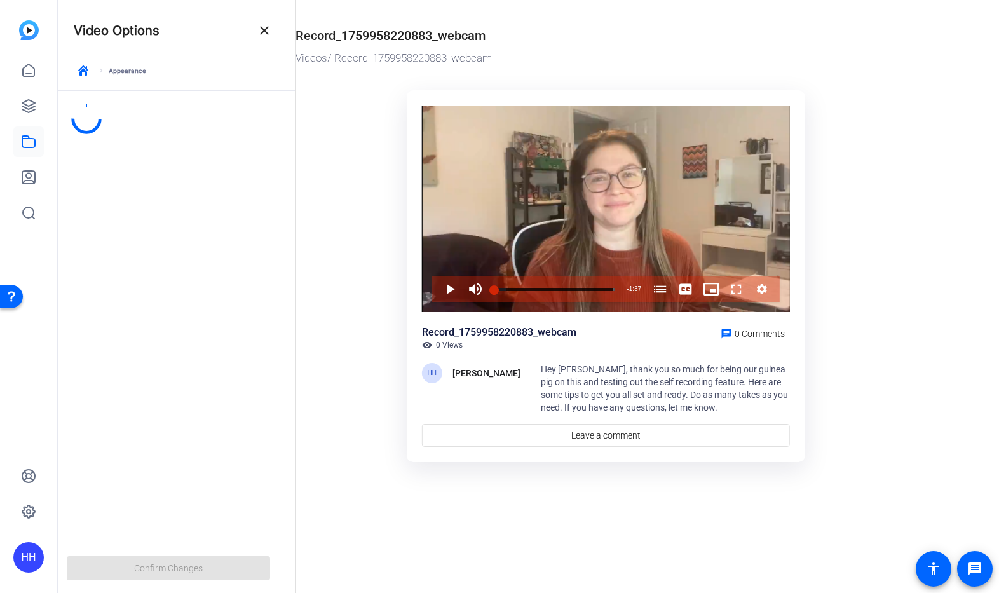
scroll to position [0, 0]
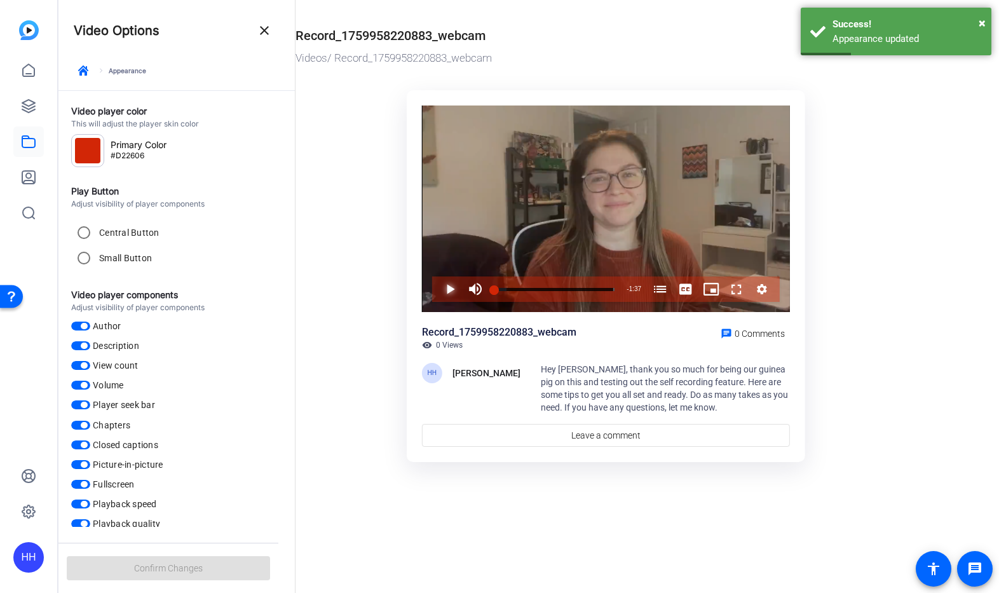
click at [437, 287] on span "Video Player" at bounding box center [437, 288] width 0 height 25
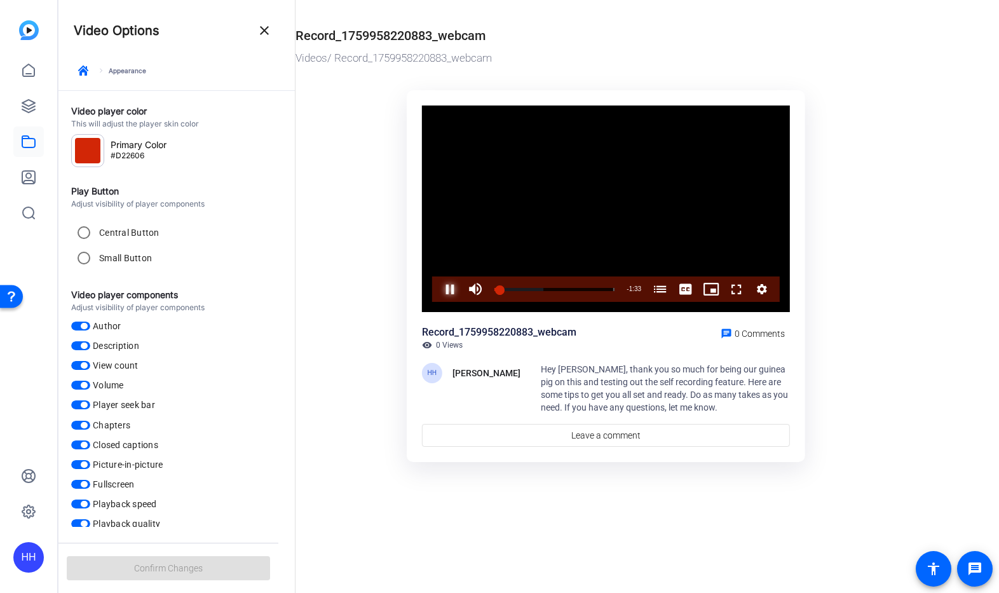
click at [437, 286] on span "Video Player" at bounding box center [437, 288] width 0 height 25
click at [268, 27] on mat-icon "close" at bounding box center [264, 30] width 15 height 15
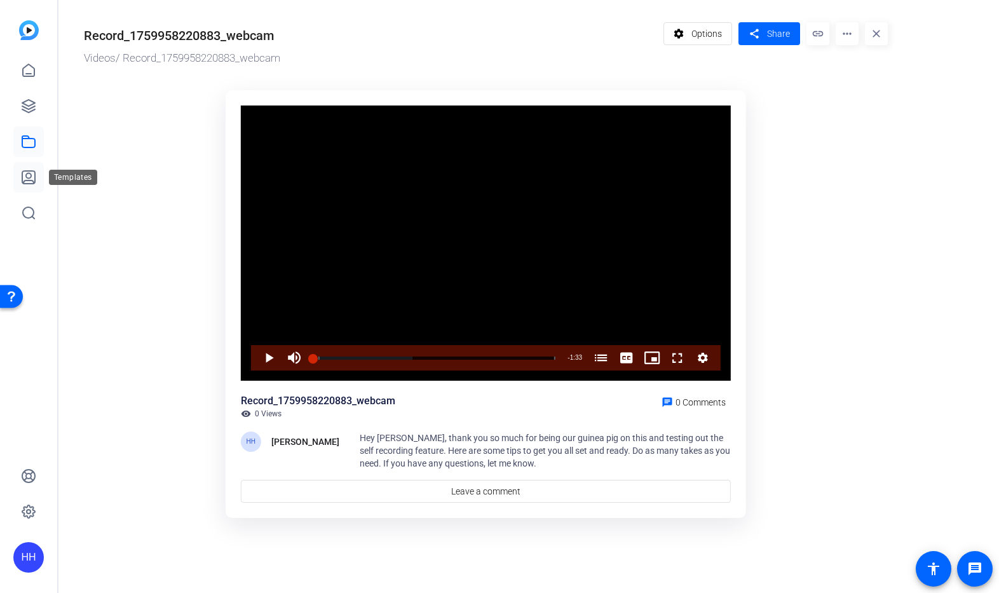
click at [37, 177] on link at bounding box center [28, 177] width 30 height 30
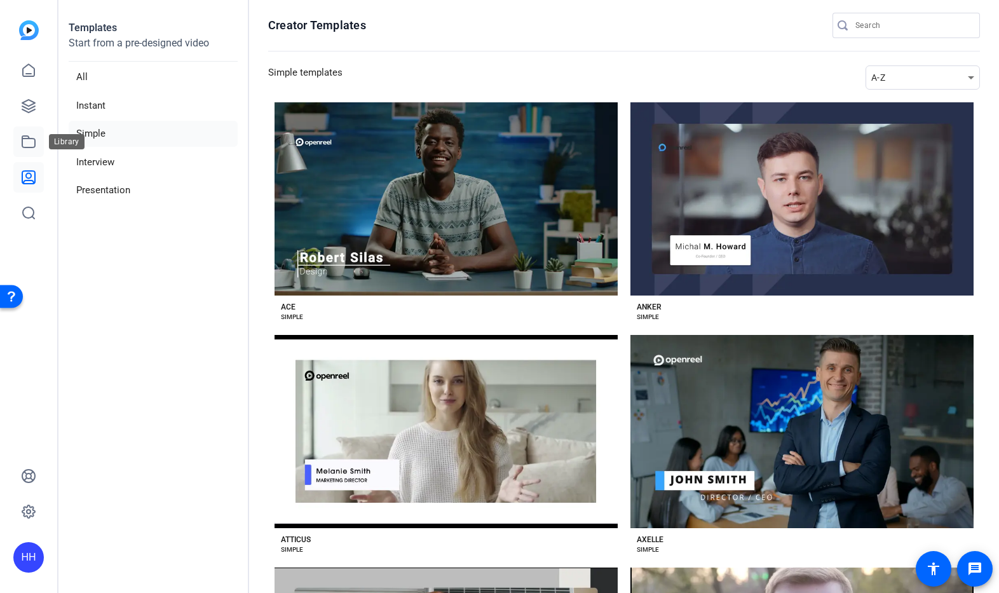
click at [29, 139] on icon at bounding box center [28, 141] width 13 height 11
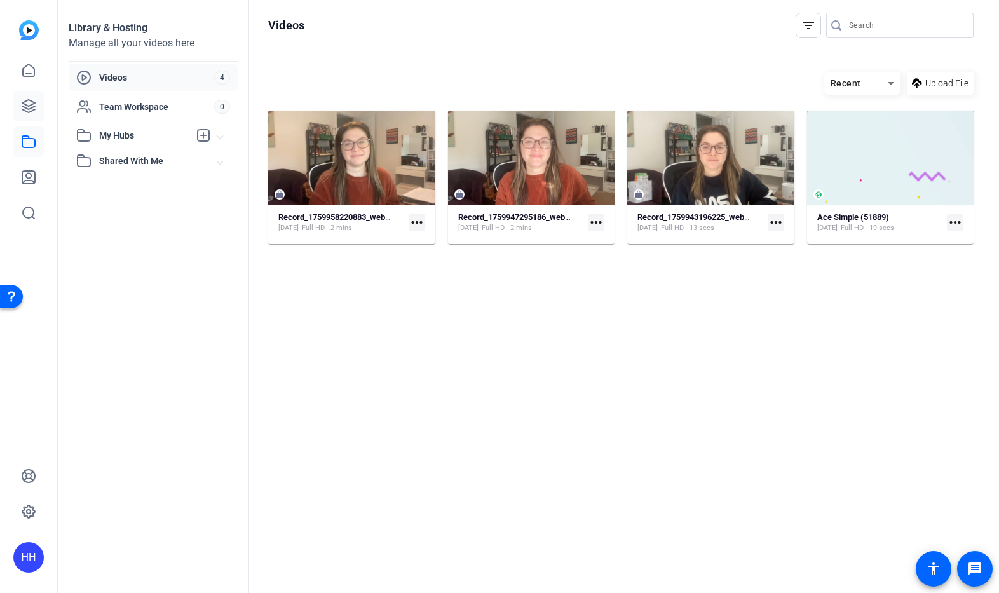
click at [37, 104] on link at bounding box center [28, 106] width 30 height 30
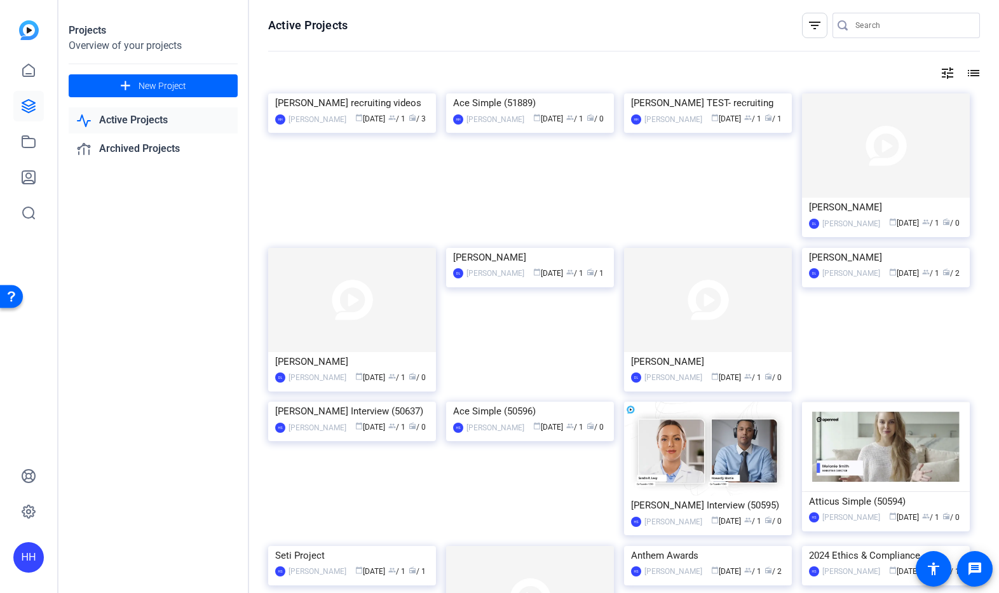
click at [409, 93] on img at bounding box center [352, 93] width 168 height 0
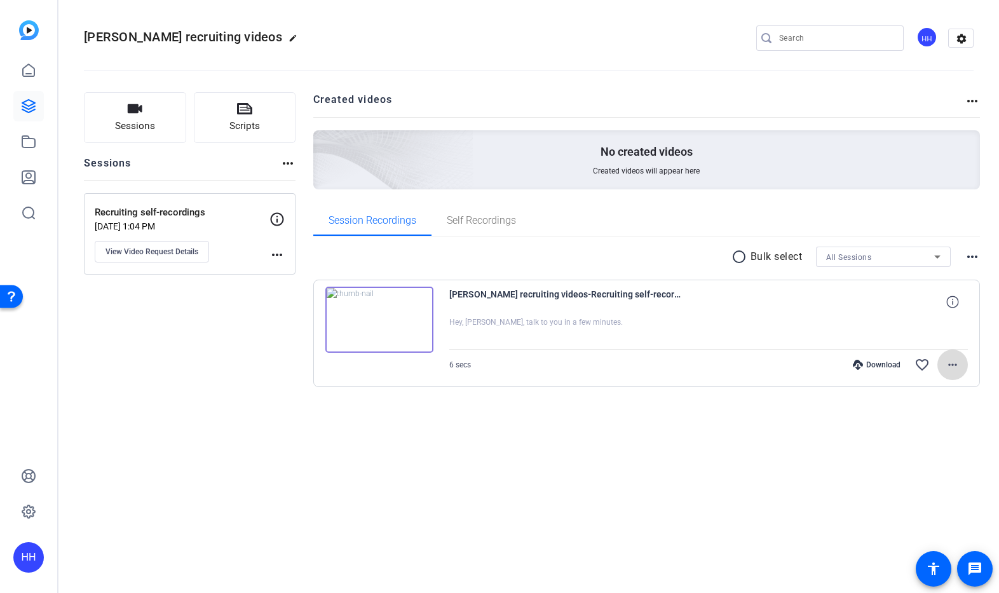
click at [960, 365] on span at bounding box center [952, 364] width 30 height 30
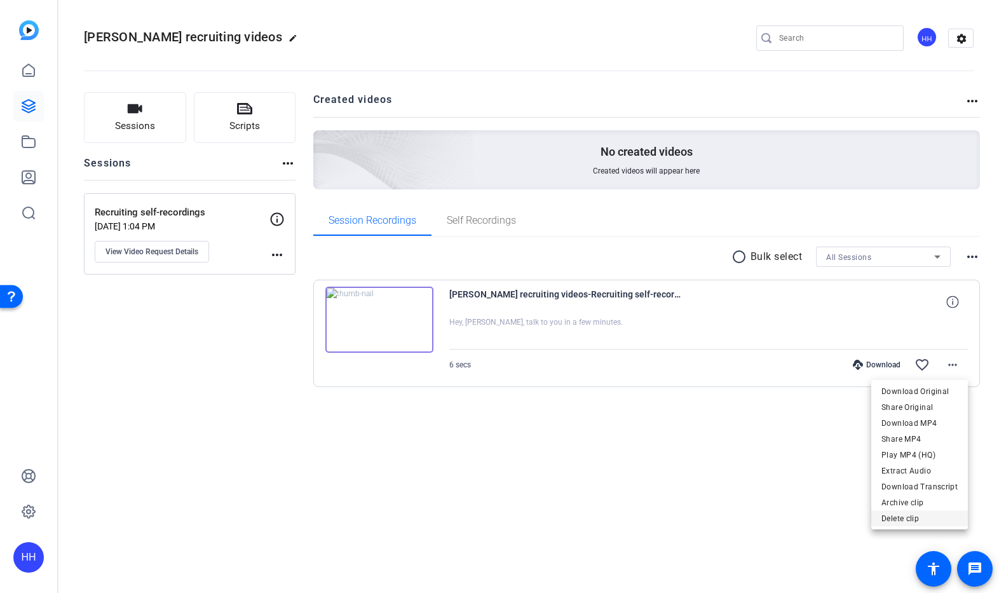
click at [927, 516] on span "Delete clip" at bounding box center [919, 518] width 76 height 15
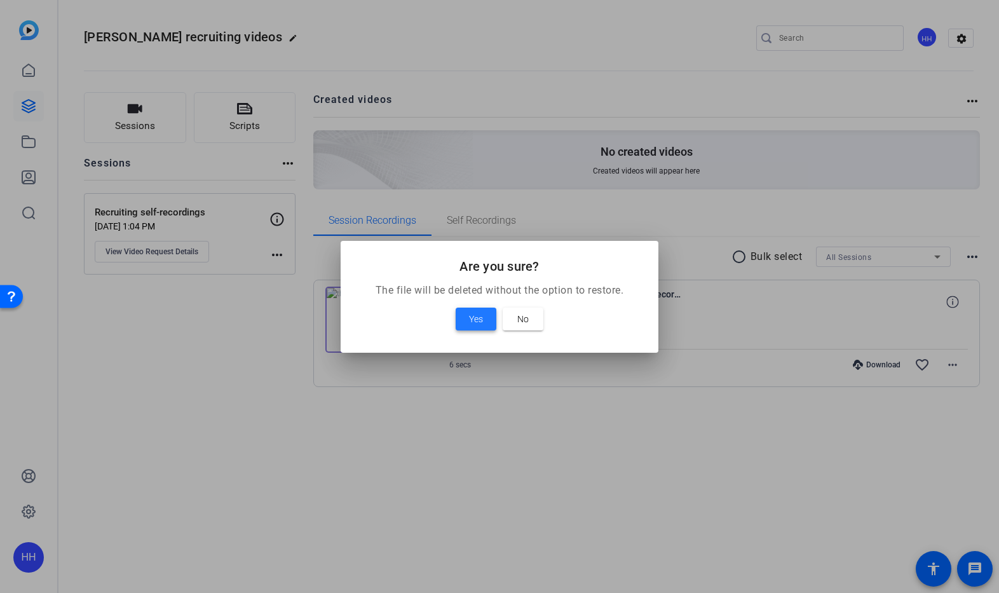
click at [484, 318] on span at bounding box center [476, 319] width 41 height 30
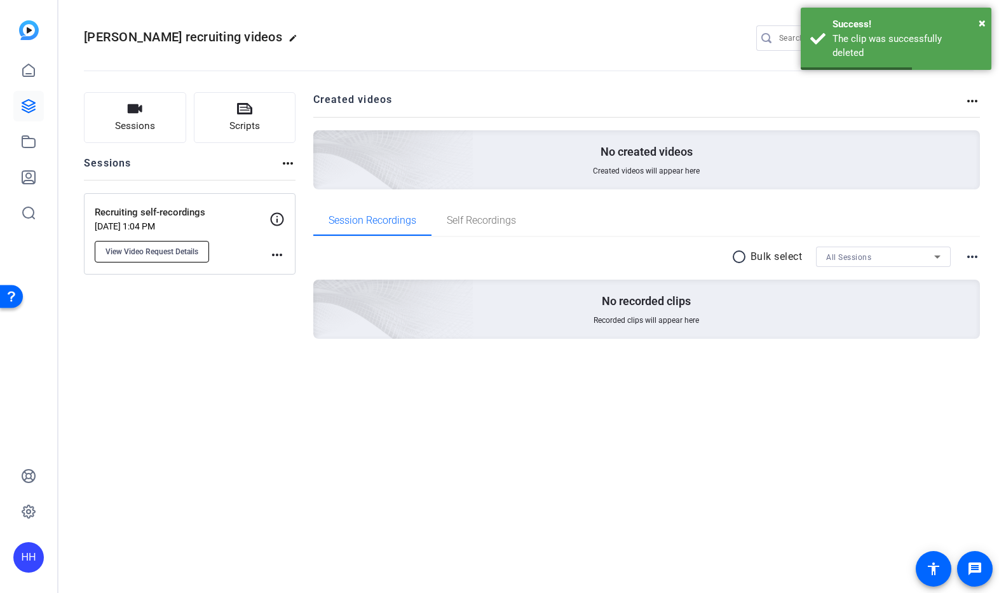
click at [175, 254] on span "View Video Request Details" at bounding box center [151, 252] width 93 height 10
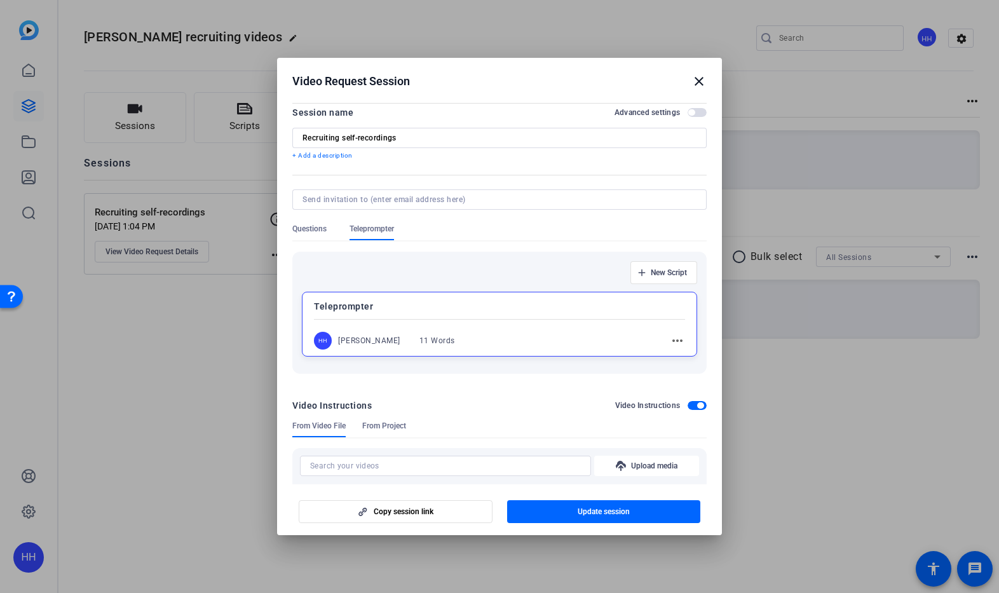
scroll to position [8, 0]
click at [693, 112] on span "button" at bounding box center [697, 111] width 19 height 9
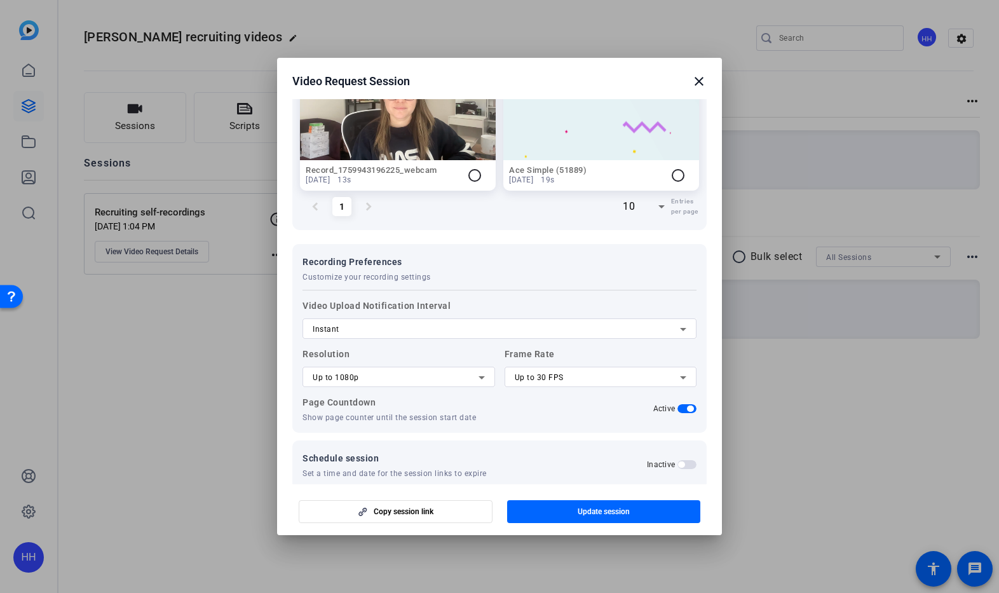
scroll to position [598, 0]
click at [472, 326] on div "Instant" at bounding box center [496, 328] width 367 height 15
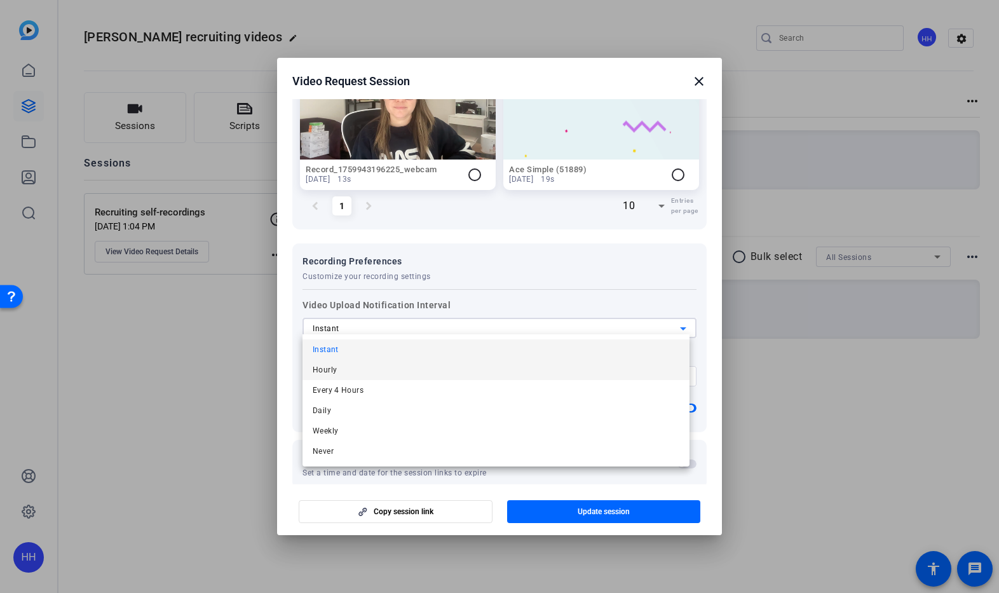
click at [464, 360] on mat-option "Hourly" at bounding box center [495, 370] width 387 height 20
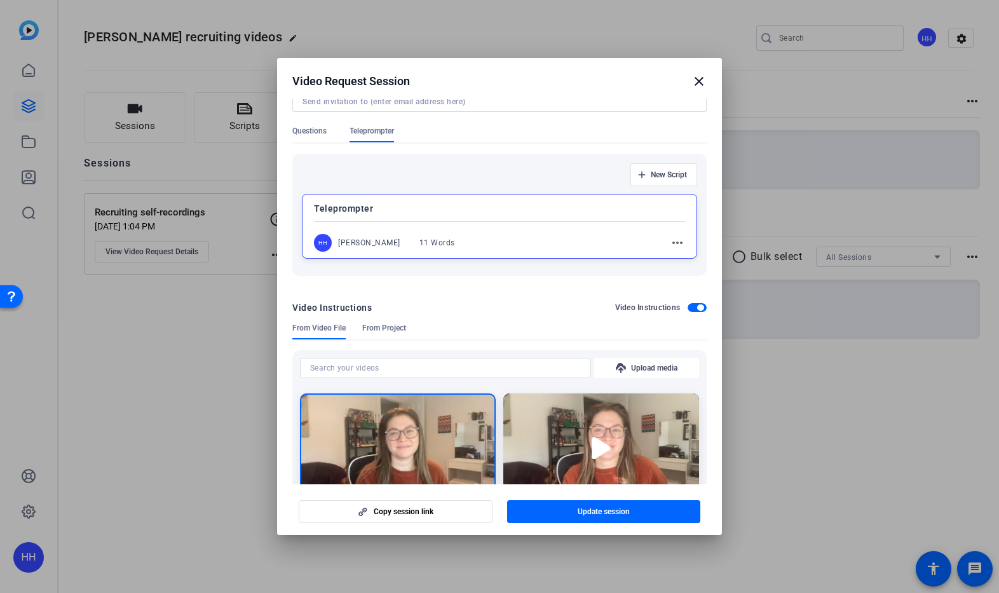
scroll to position [0, 0]
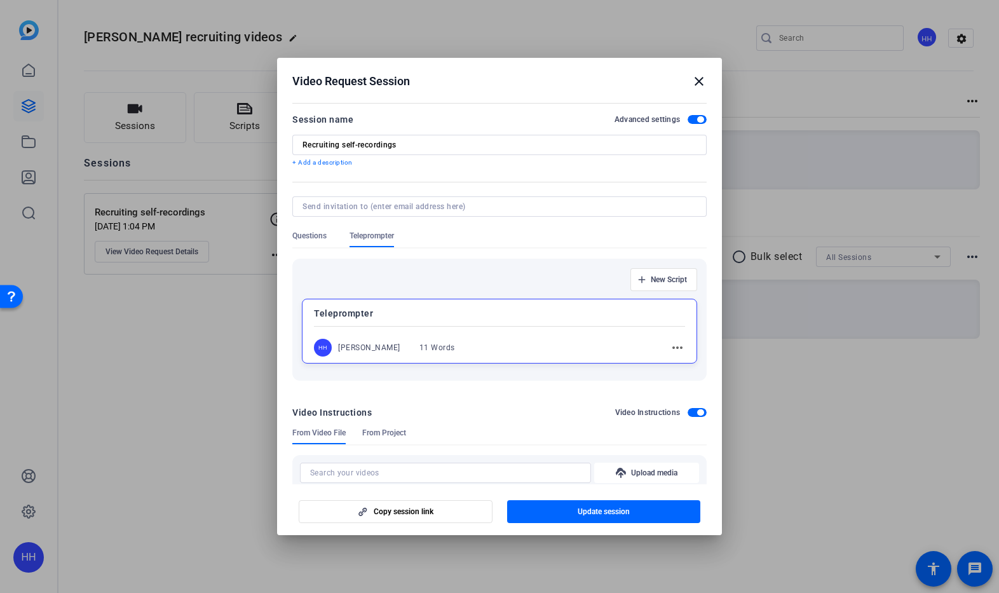
click at [670, 347] on mat-icon "more_horiz" at bounding box center [677, 347] width 15 height 15
click at [673, 358] on span "Edit" at bounding box center [698, 365] width 51 height 15
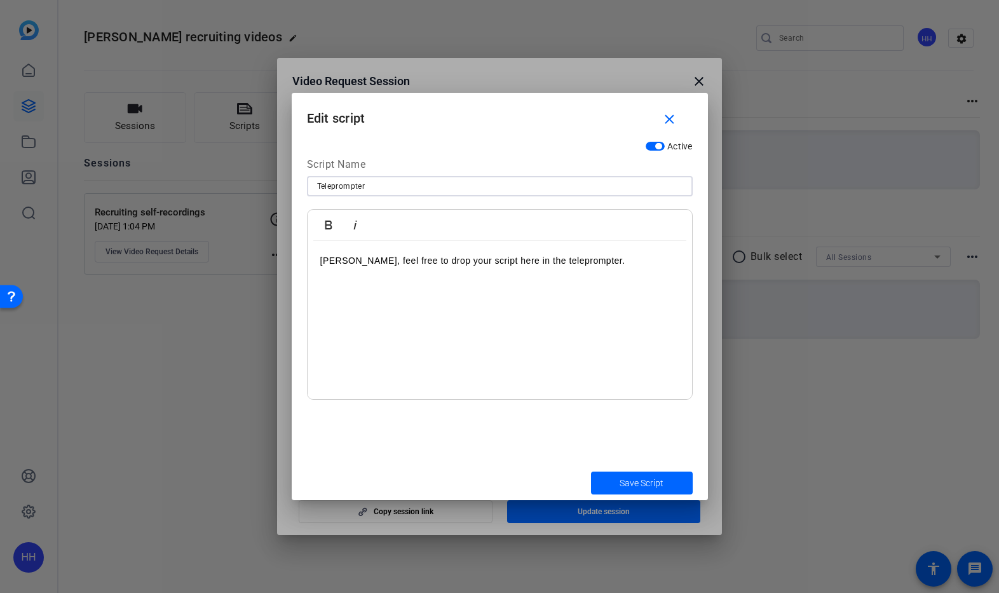
click at [394, 189] on input "Teleprompter" at bounding box center [499, 186] width 365 height 15
type input "Teleprompter (if you want)"
click at [634, 480] on span "Save Script" at bounding box center [642, 483] width 44 height 13
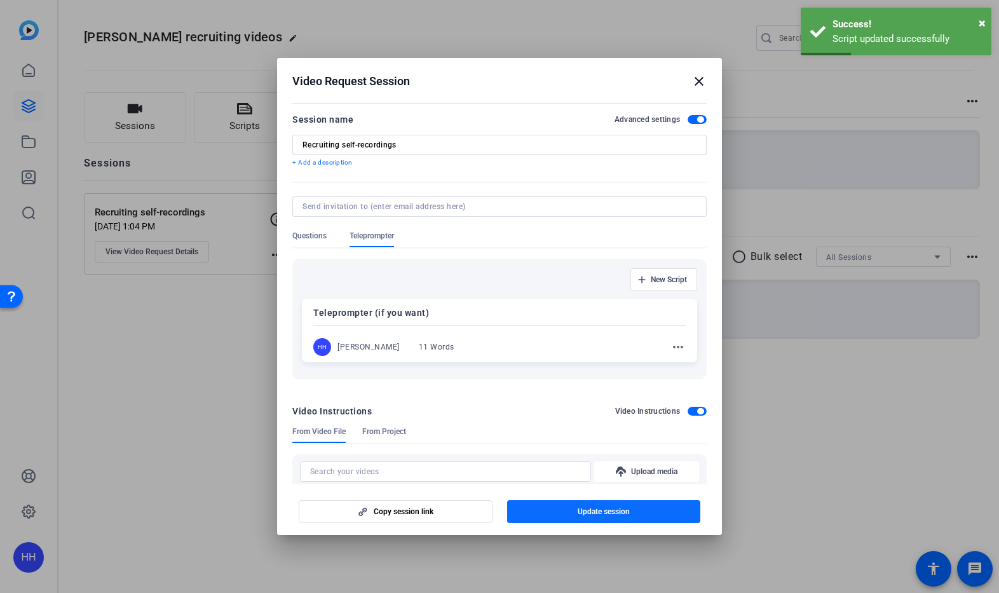
click at [592, 513] on span "Update session" at bounding box center [604, 511] width 52 height 10
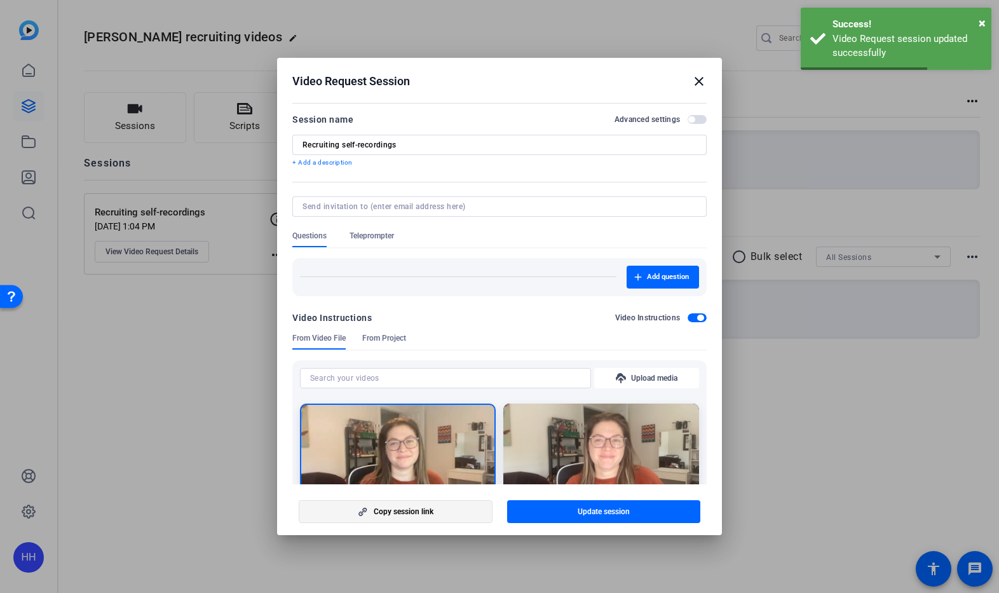
click at [420, 513] on span "Copy session link" at bounding box center [404, 511] width 60 height 10
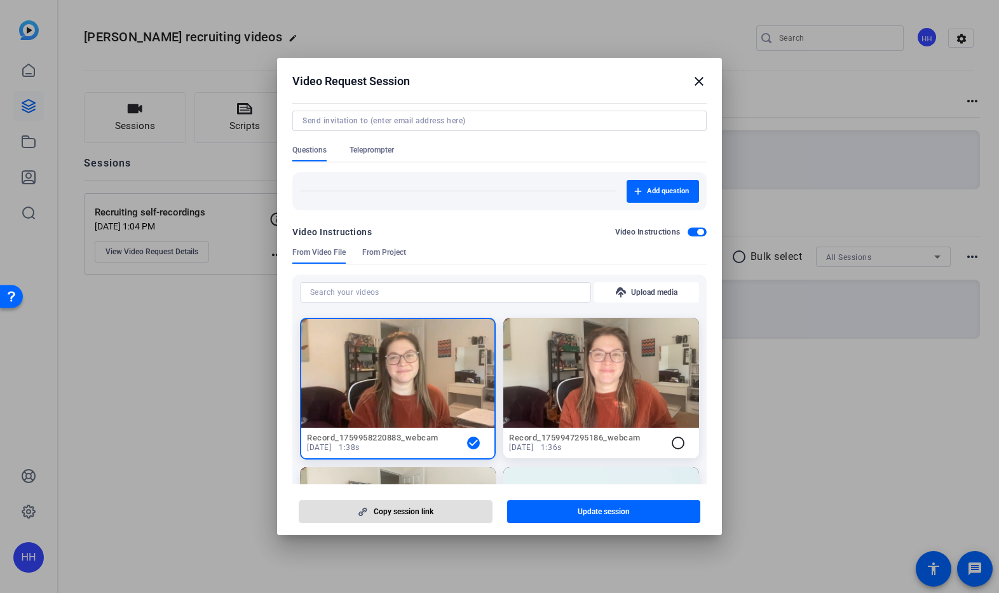
scroll to position [99, 0]
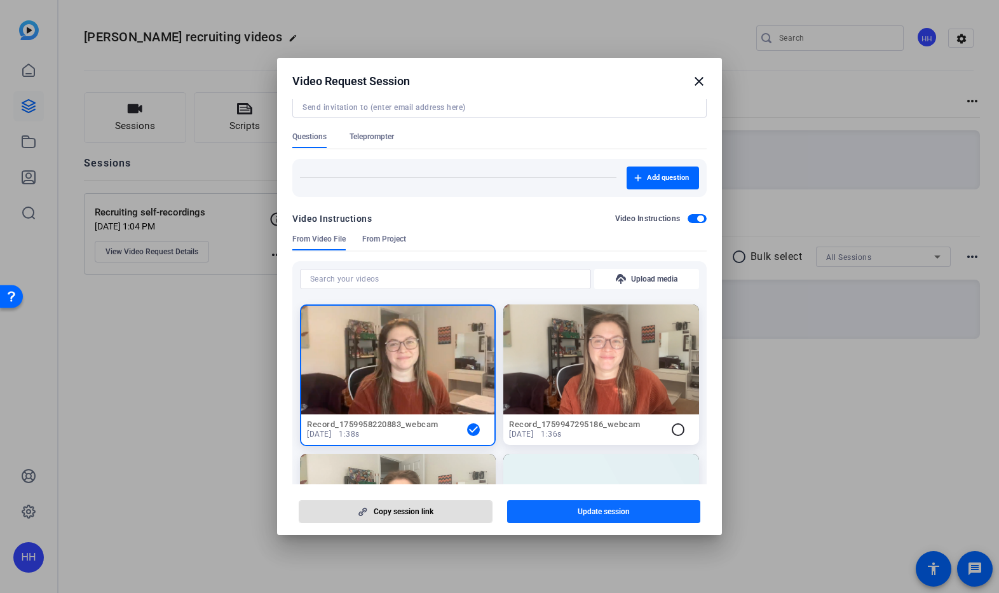
click at [560, 509] on span "button" at bounding box center [604, 511] width 194 height 30
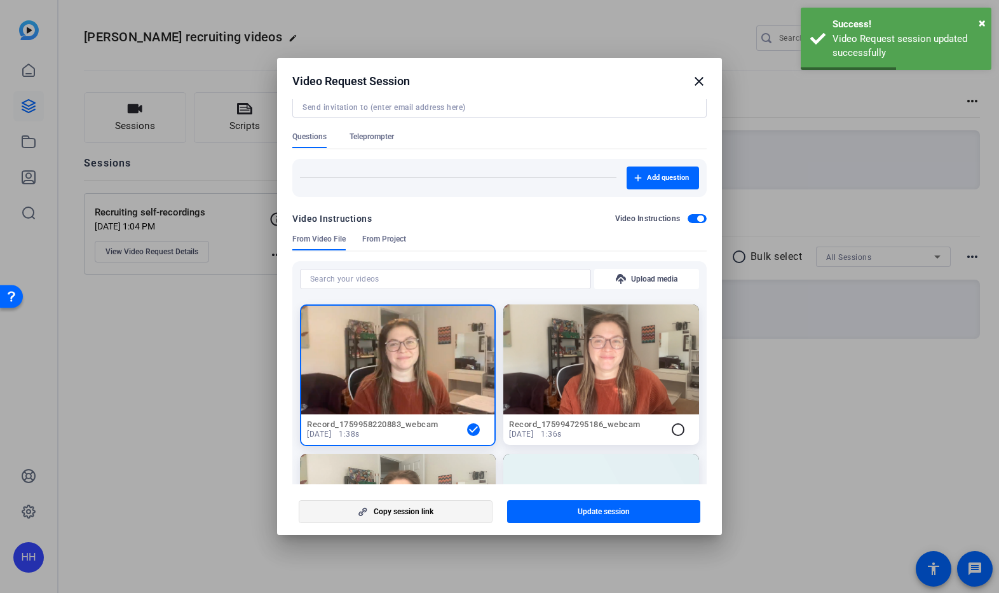
click at [419, 504] on span "button" at bounding box center [395, 511] width 193 height 30
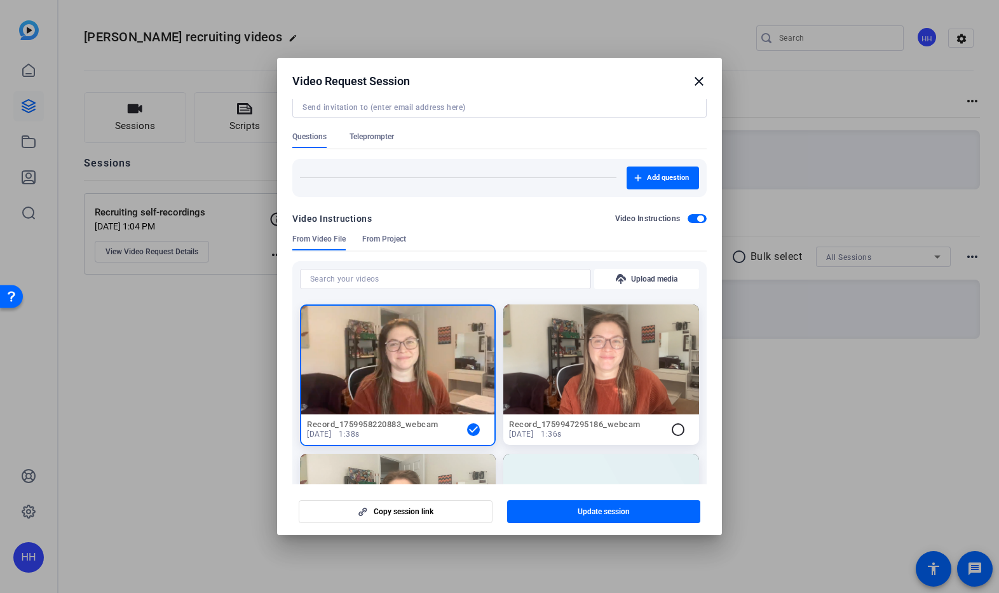
click at [707, 79] on h2 "Video Request Session close" at bounding box center [499, 78] width 445 height 41
click at [700, 79] on mat-icon "close" at bounding box center [698, 81] width 15 height 15
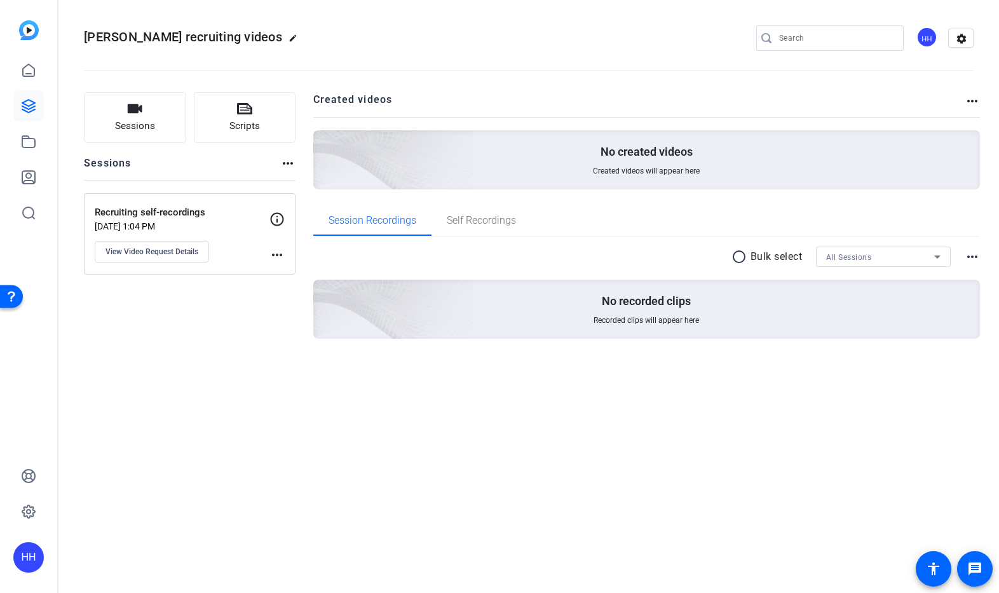
click at [153, 228] on p "[DATE] 1:04 PM" at bounding box center [182, 226] width 175 height 10
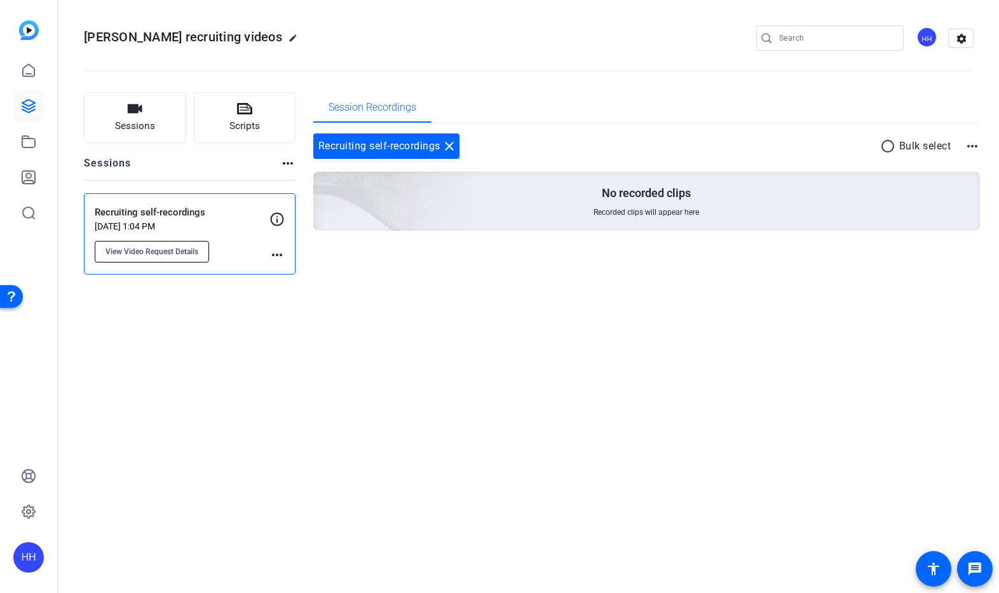
click at [168, 257] on button "View Video Request Details" at bounding box center [152, 252] width 114 height 22
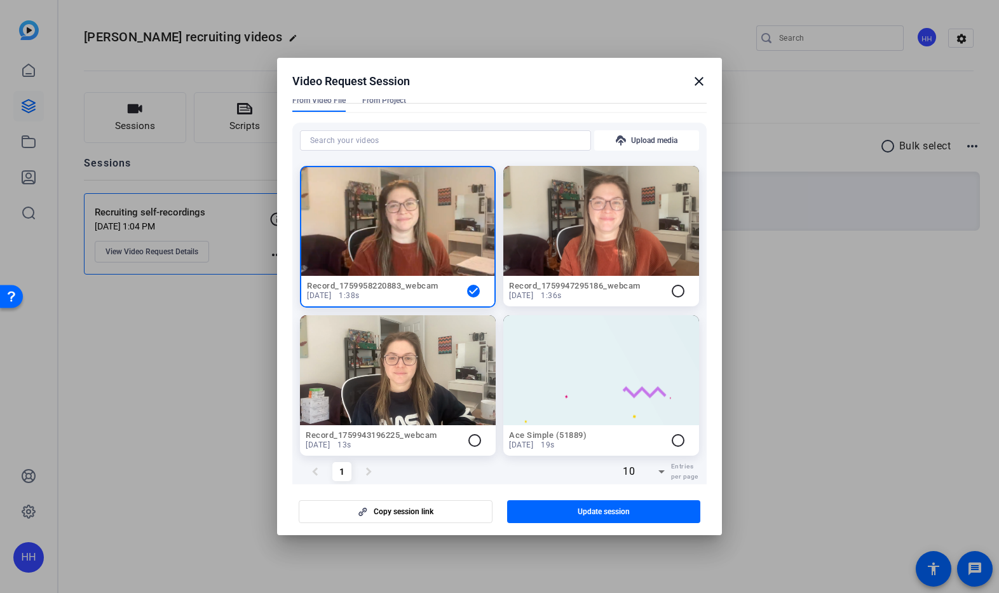
scroll to position [259, 0]
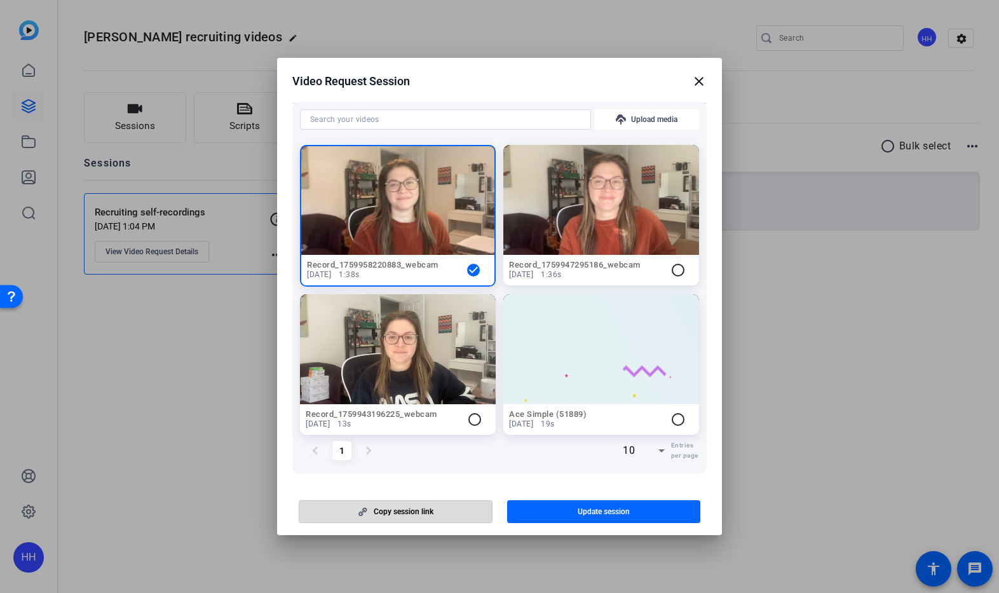
click at [399, 516] on span "Copy session link" at bounding box center [404, 511] width 60 height 10
click at [696, 82] on mat-icon "close" at bounding box center [698, 81] width 15 height 15
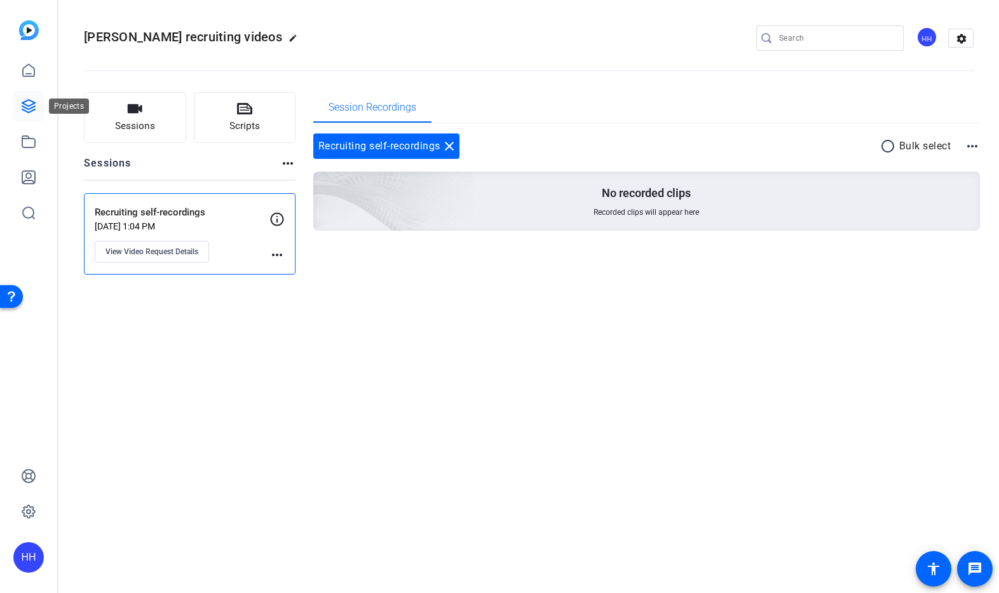
click at [34, 103] on icon at bounding box center [28, 106] width 13 height 13
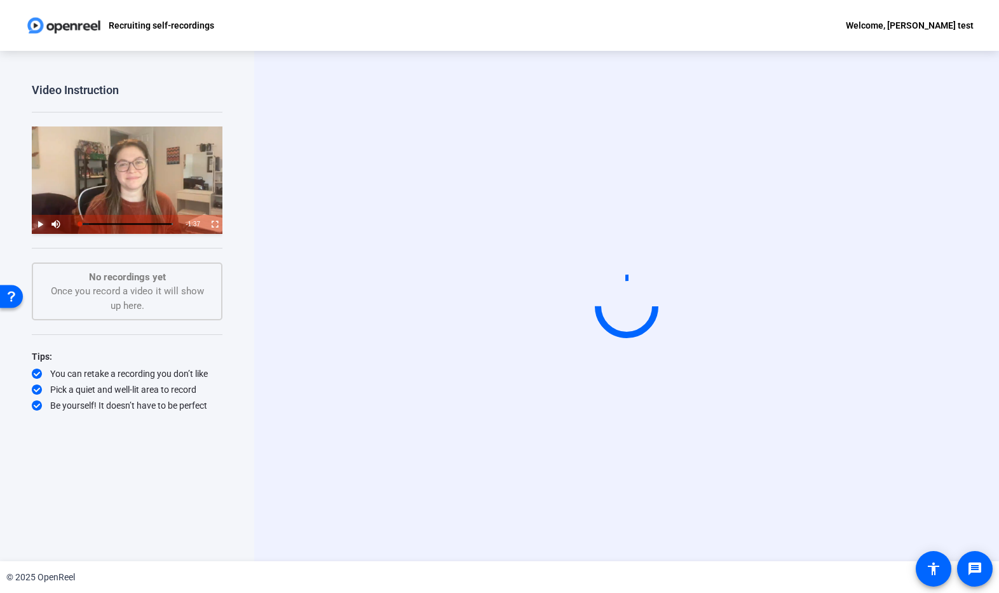
click at [32, 222] on span "Video Player" at bounding box center [32, 224] width 0 height 19
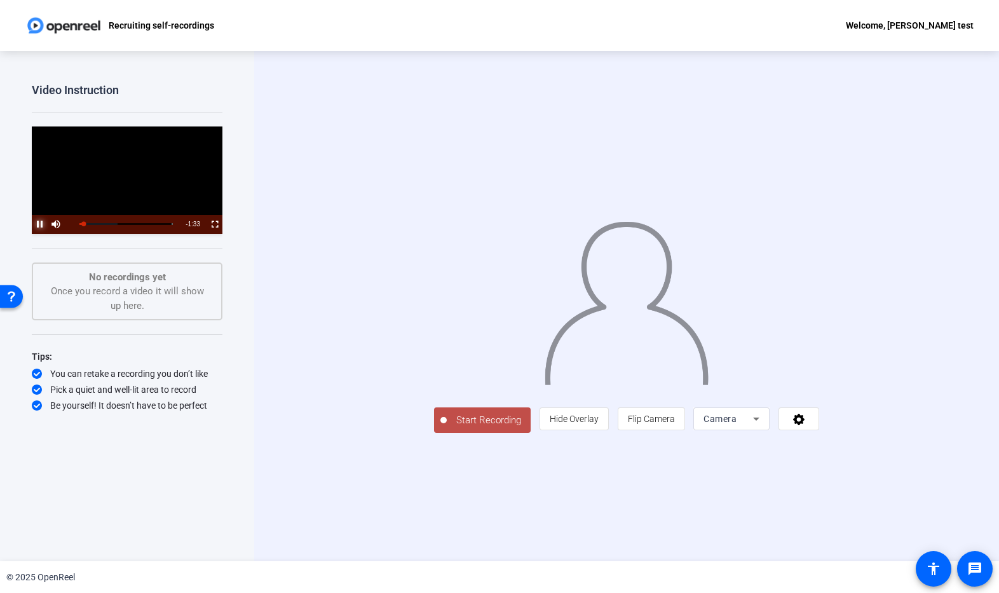
click at [32, 224] on span "Video Player" at bounding box center [32, 224] width 0 height 19
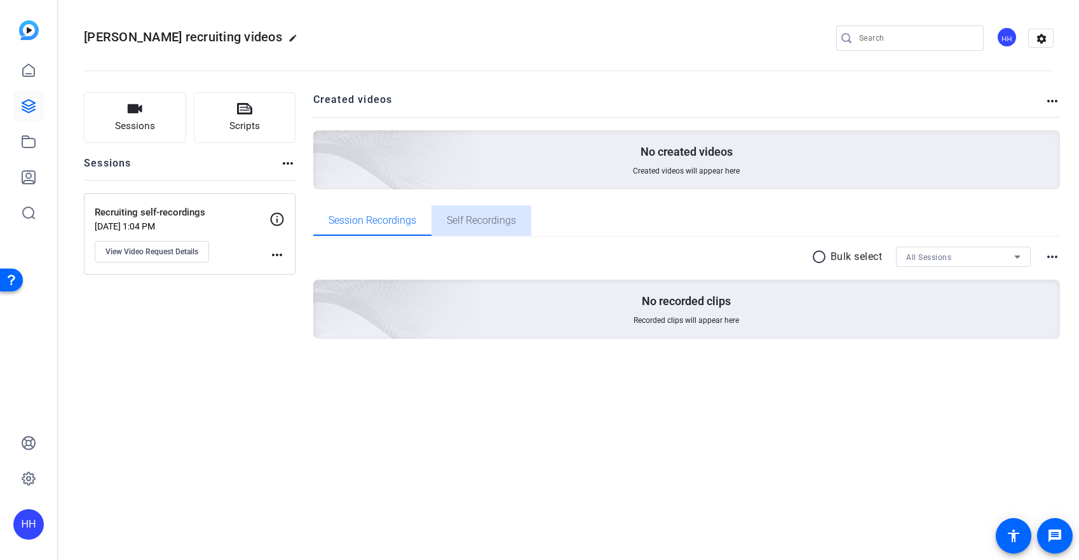
click at [494, 220] on span "Self Recordings" at bounding box center [481, 220] width 69 height 10
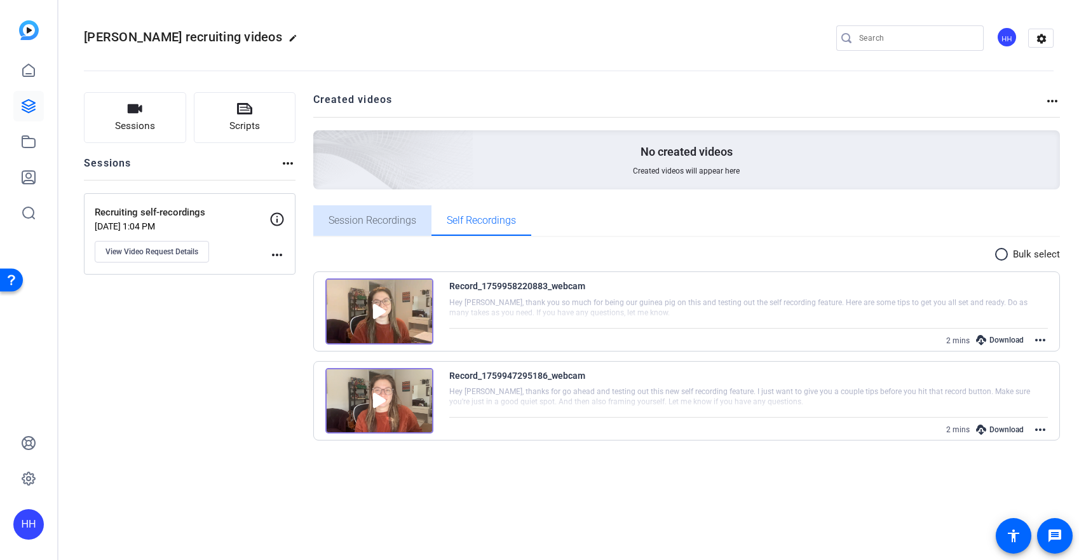
click at [395, 215] on span "Session Recordings" at bounding box center [373, 220] width 88 height 10
